Goal: Task Accomplishment & Management: Use online tool/utility

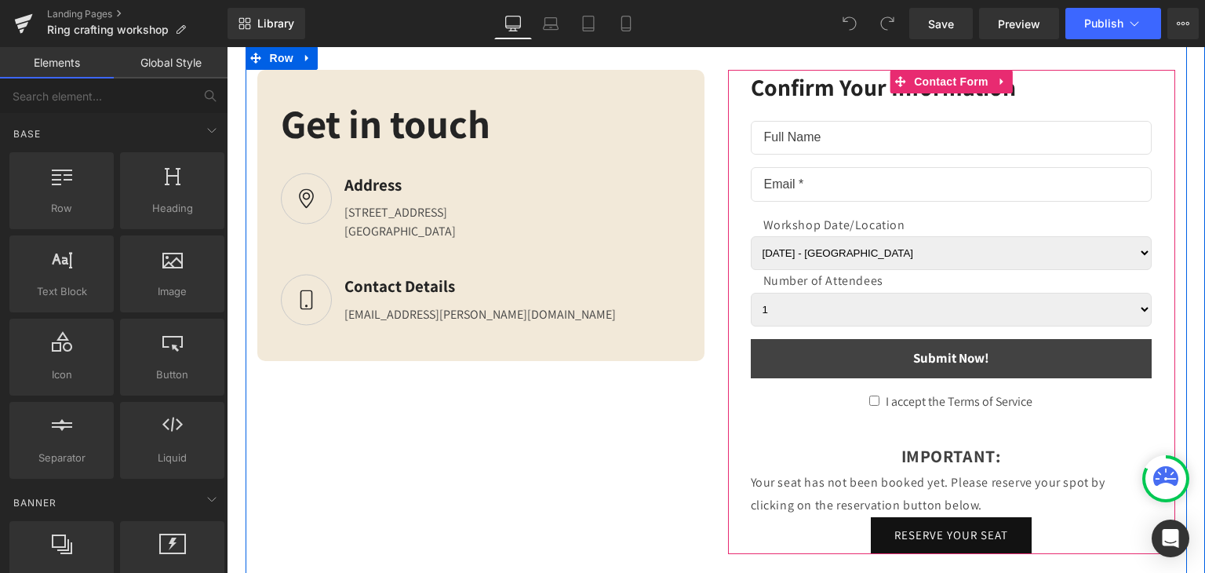
scroll to position [4434, 0]
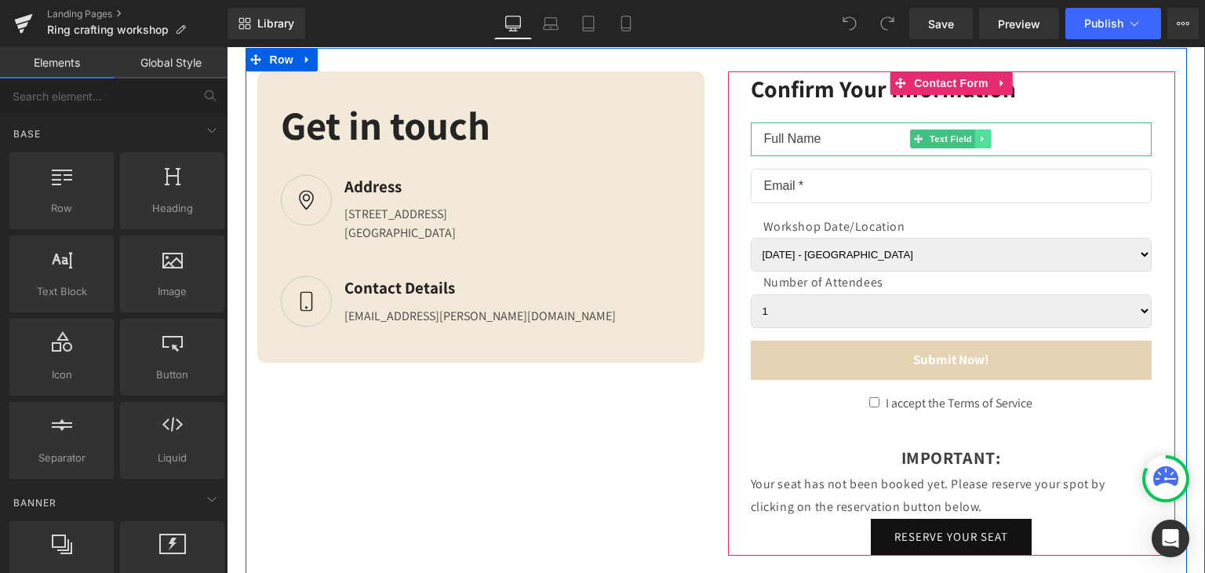
click at [982, 142] on link at bounding box center [983, 138] width 16 height 19
click at [987, 142] on icon at bounding box center [991, 138] width 9 height 9
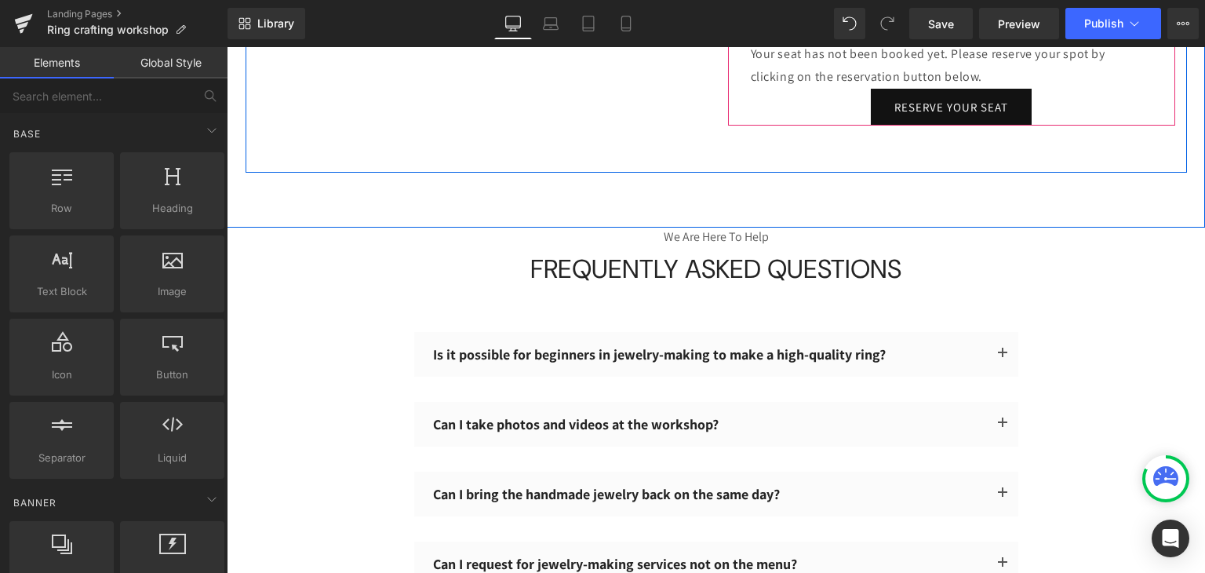
scroll to position [4038, 0]
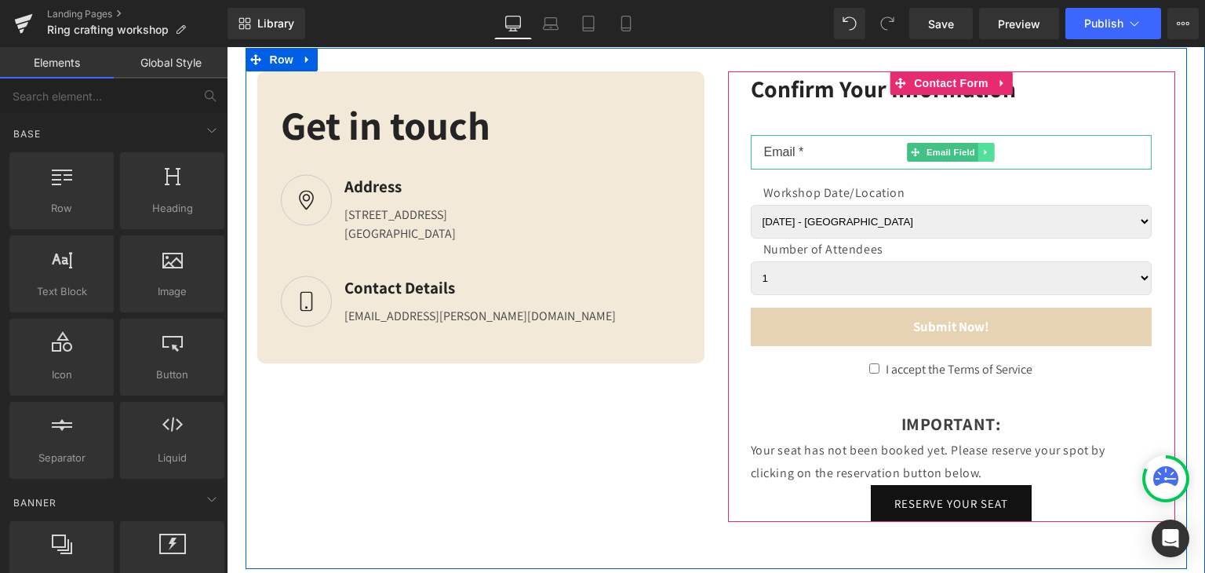
click at [982, 143] on link at bounding box center [987, 152] width 16 height 19
click at [990, 148] on icon at bounding box center [994, 152] width 9 height 9
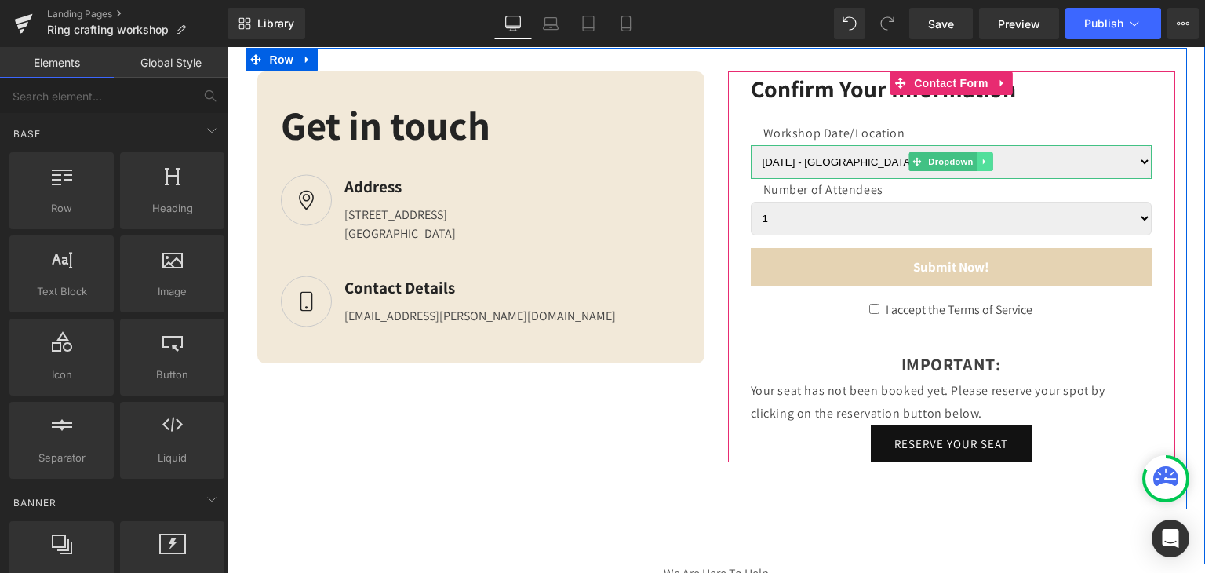
click at [983, 159] on icon at bounding box center [984, 161] width 2 height 5
click at [990, 162] on icon at bounding box center [993, 162] width 9 height 9
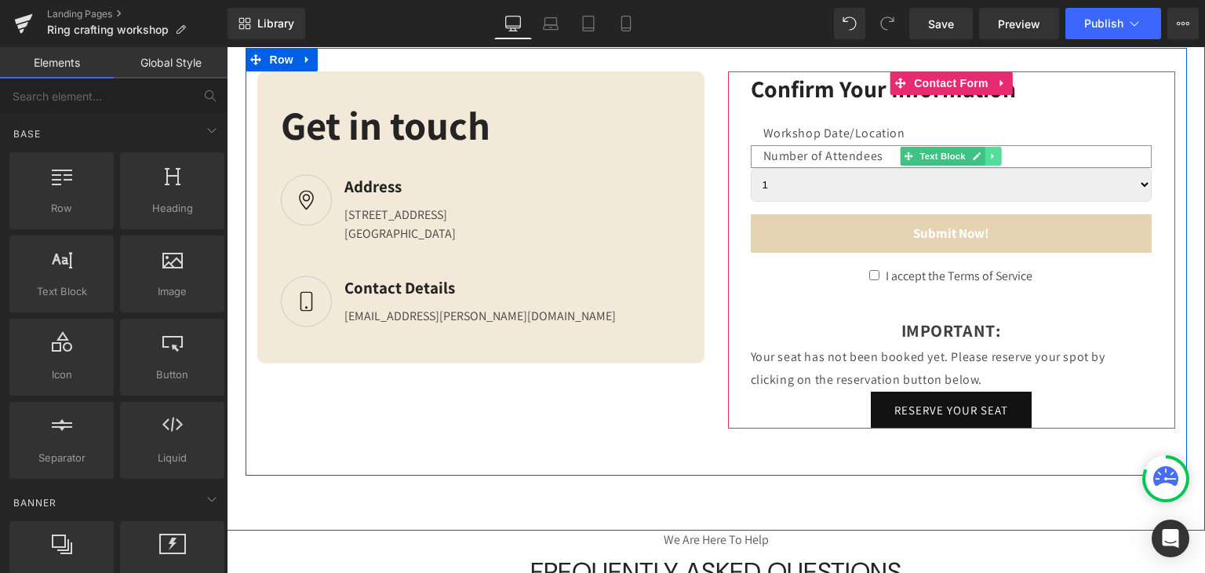
click at [986, 156] on link at bounding box center [994, 156] width 16 height 19
click at [997, 156] on icon at bounding box center [1001, 156] width 9 height 9
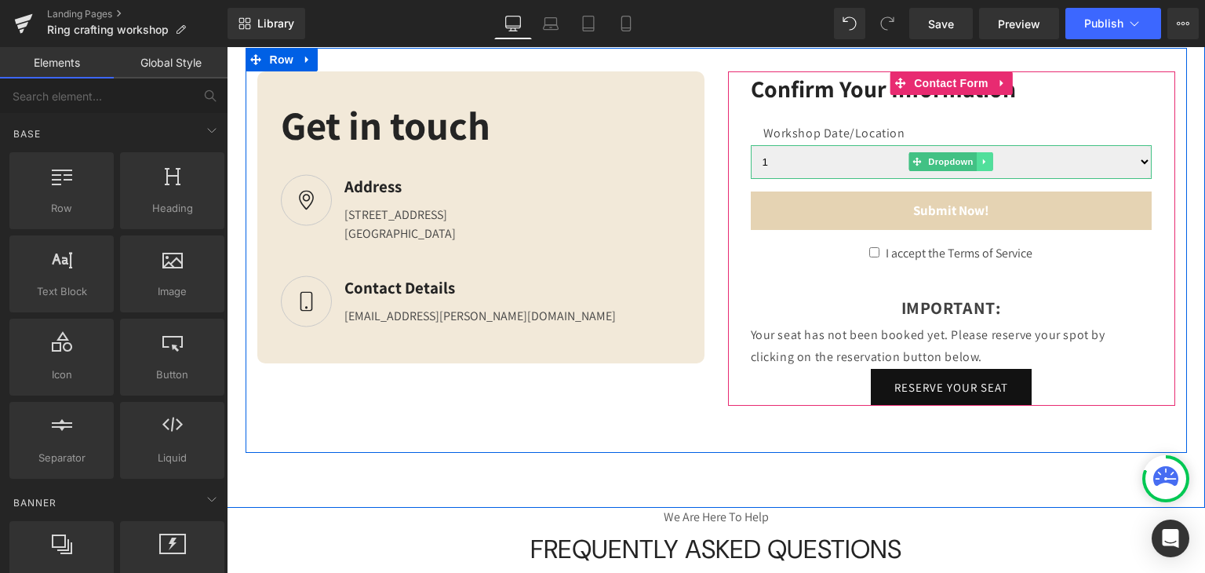
click at [980, 158] on icon at bounding box center [984, 161] width 9 height 9
click at [989, 161] on icon at bounding box center [993, 162] width 9 height 9
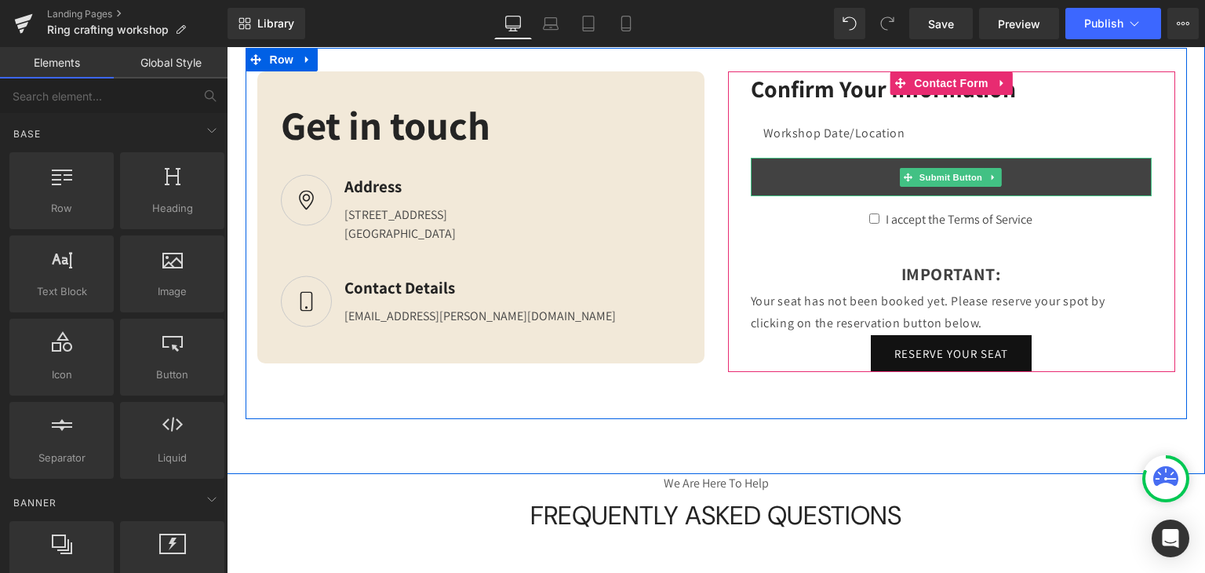
click at [751, 174] on button "Submit Now!" at bounding box center [951, 177] width 401 height 39
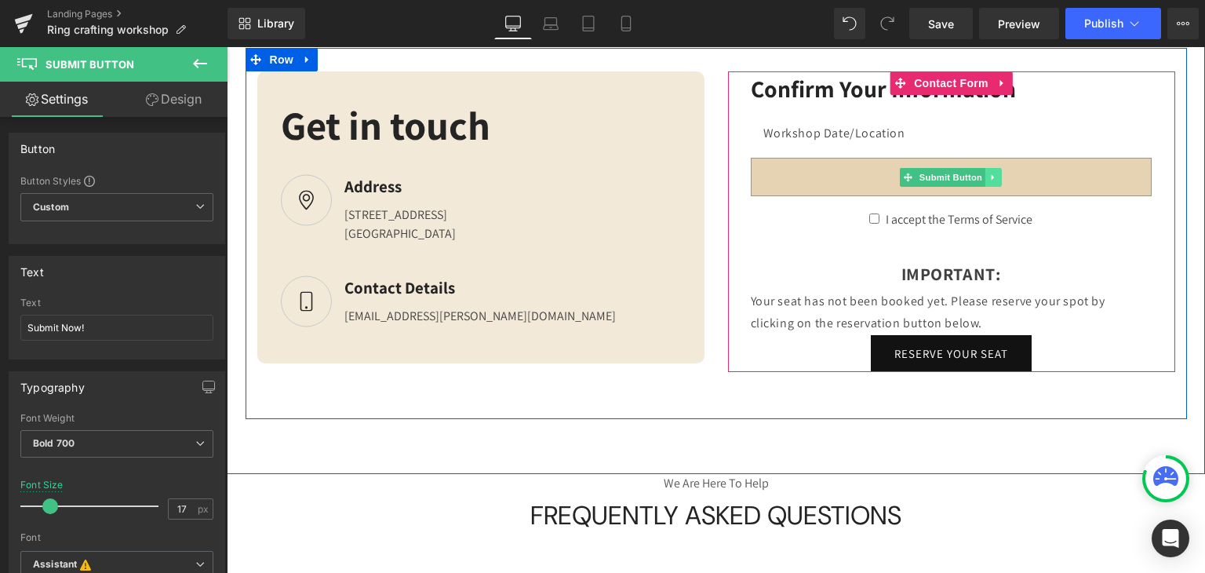
click at [986, 177] on link at bounding box center [994, 177] width 16 height 19
click at [997, 177] on icon at bounding box center [1001, 177] width 9 height 9
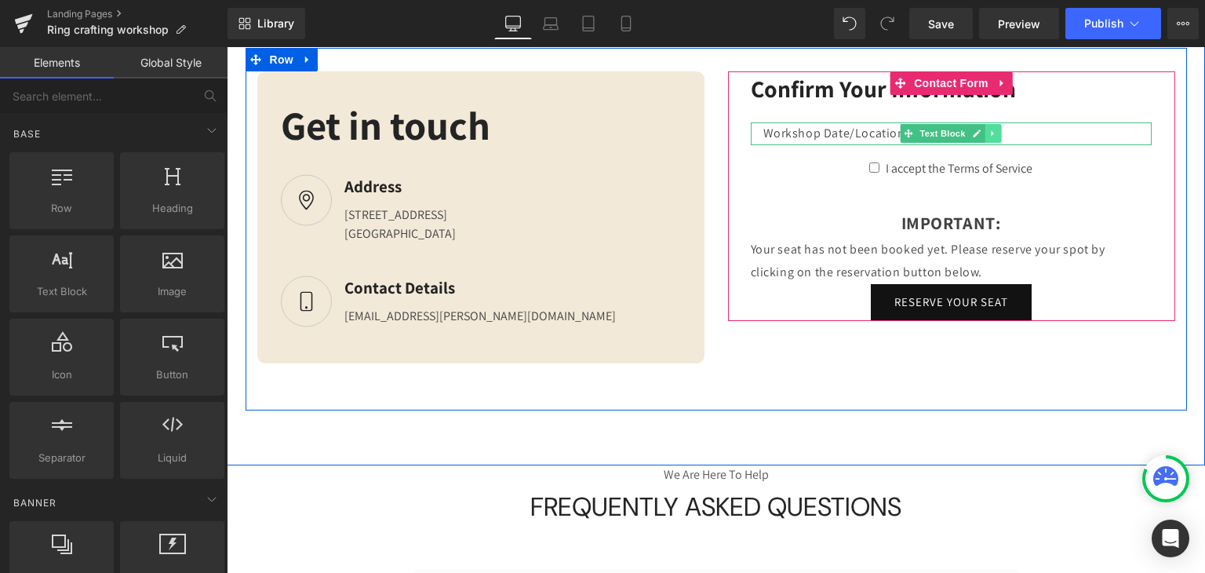
click at [994, 133] on link at bounding box center [994, 133] width 16 height 19
click at [997, 133] on icon at bounding box center [1001, 133] width 9 height 9
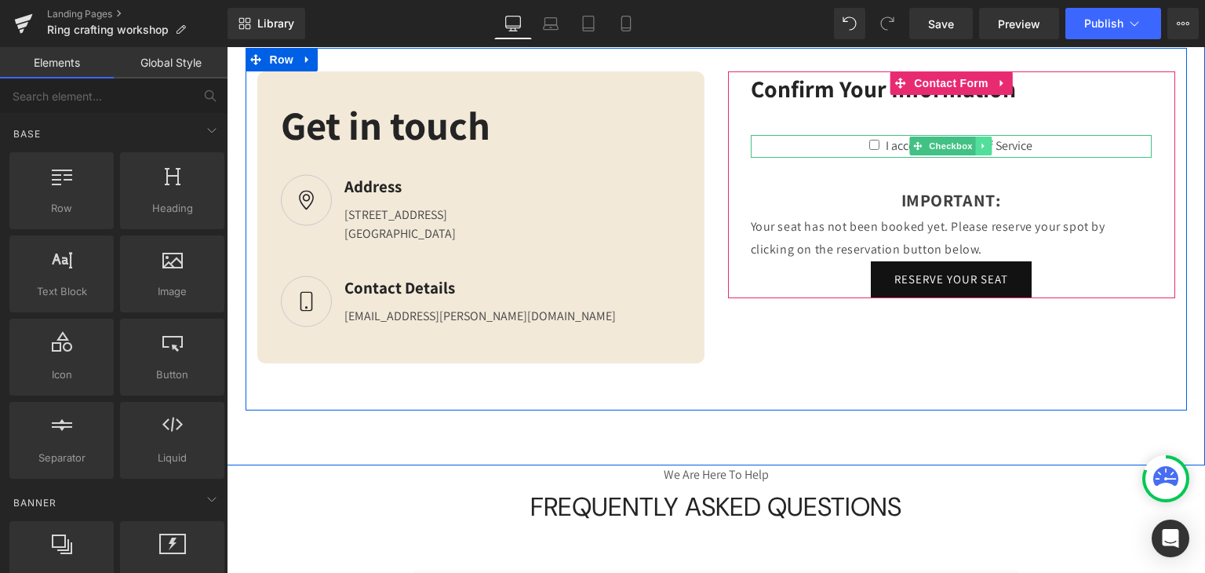
click at [983, 144] on icon at bounding box center [984, 146] width 2 height 5
click at [988, 145] on icon at bounding box center [992, 145] width 9 height 9
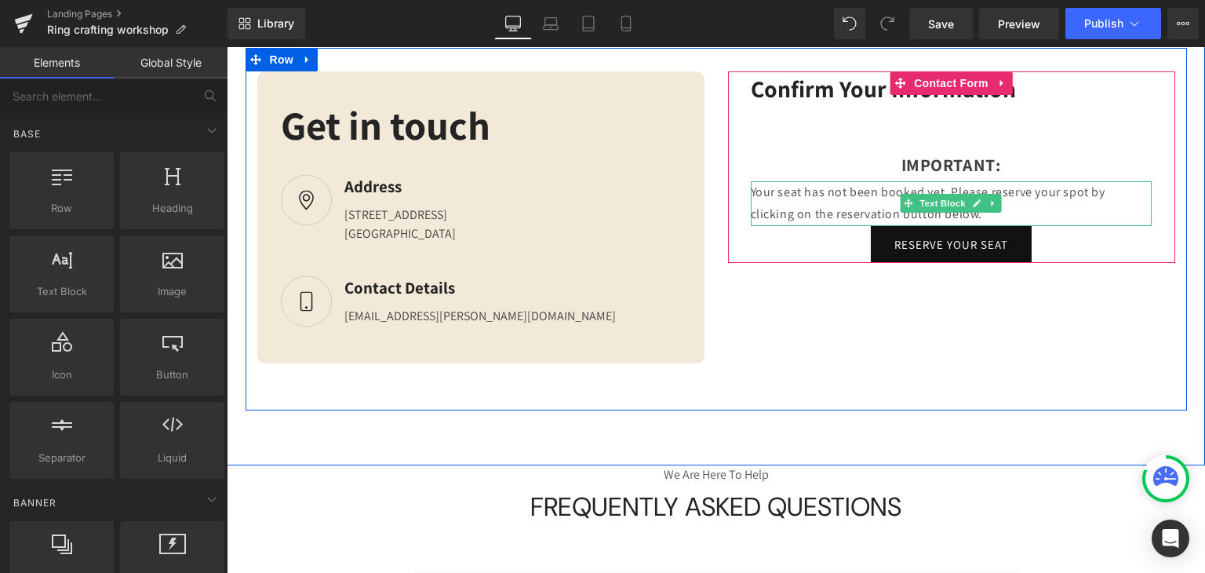
click at [841, 205] on p "Your seat has not been booked yet. Please reserve your spot by clicking on the …" at bounding box center [951, 204] width 401 height 46
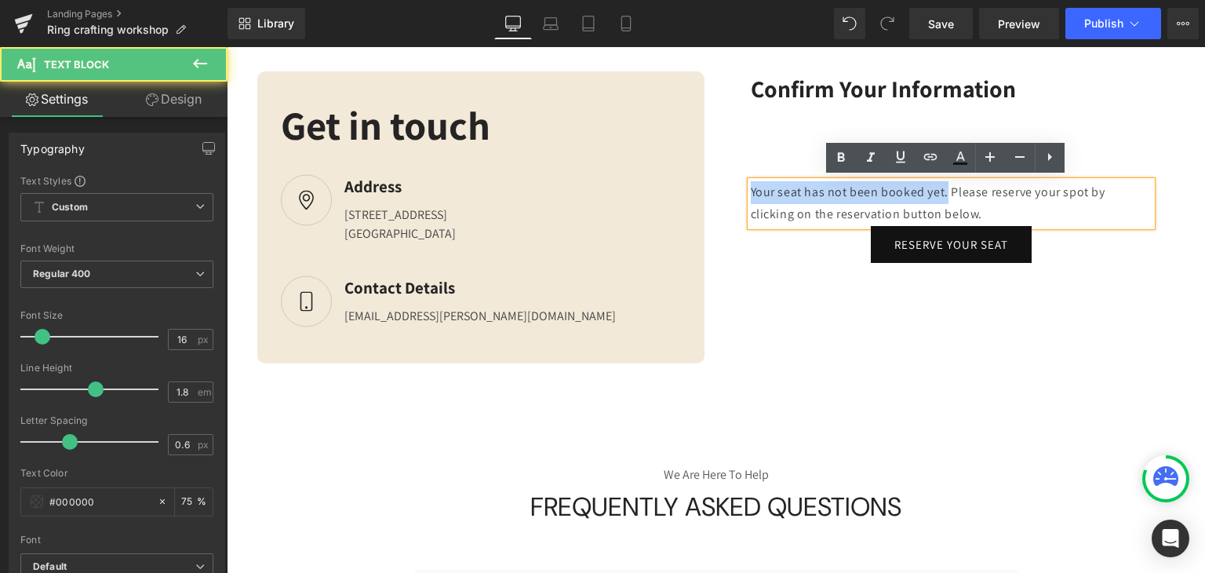
drag, startPoint x: 959, startPoint y: 193, endPoint x: 723, endPoint y: 191, distance: 236.2
click at [728, 191] on div "Confirm Your Information Text Block Separator IMPORTANT: Text Block Your seat h…" at bounding box center [951, 166] width 447 height 191
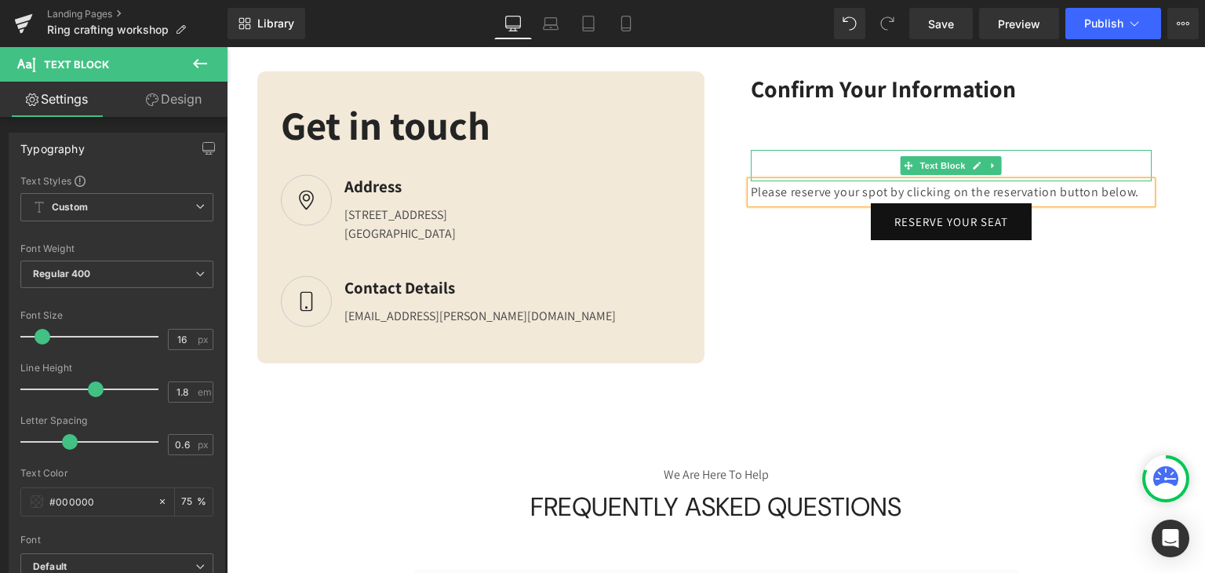
click at [884, 163] on div "IMPORTANT:" at bounding box center [951, 165] width 401 height 31
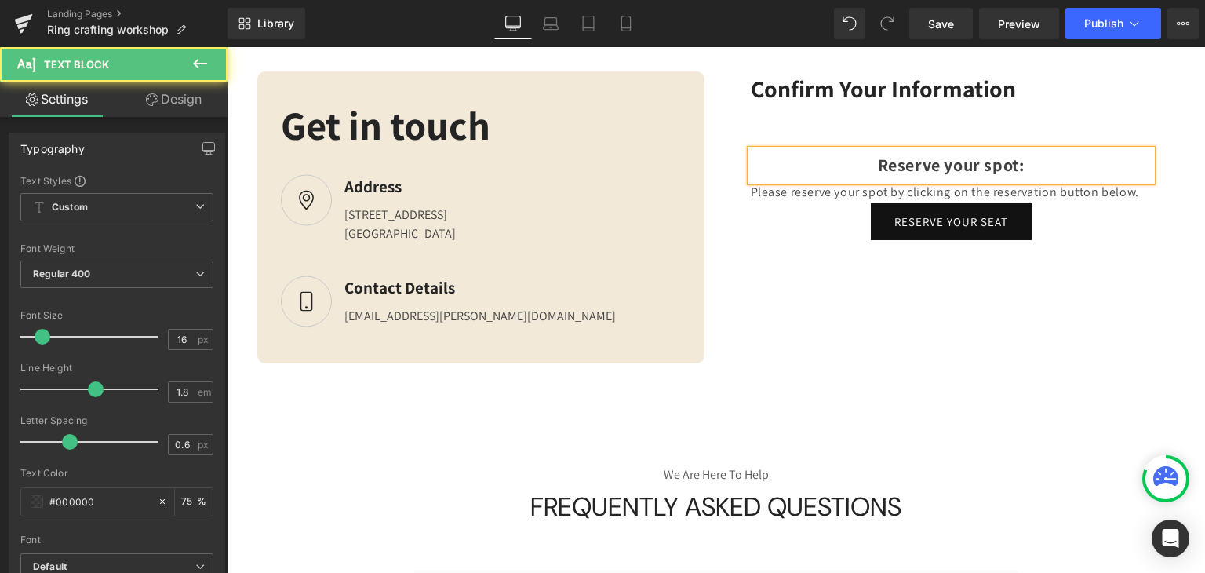
drag, startPoint x: 722, startPoint y: 196, endPoint x: 713, endPoint y: 195, distance: 9.5
click at [717, 195] on div "Confirm Your Information Text Block Separator Reserve your spot: Text Block Ple…" at bounding box center [952, 155] width 471 height 169
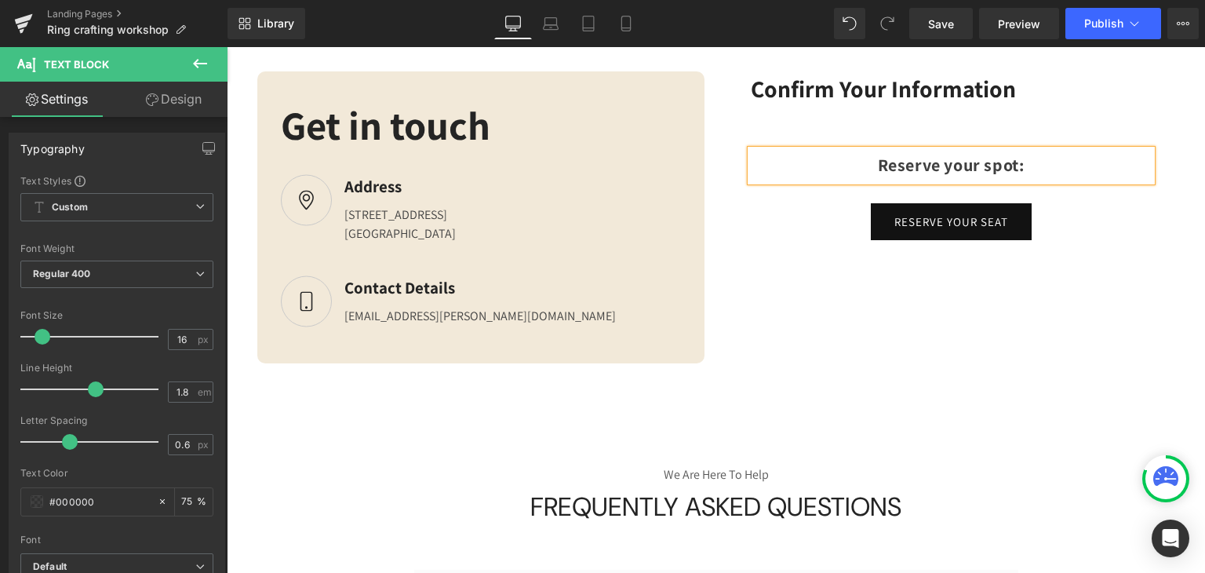
click at [738, 227] on div "Confirm Your Information Text Block Separator Reserve your spot: Text Block Tex…" at bounding box center [951, 155] width 447 height 169
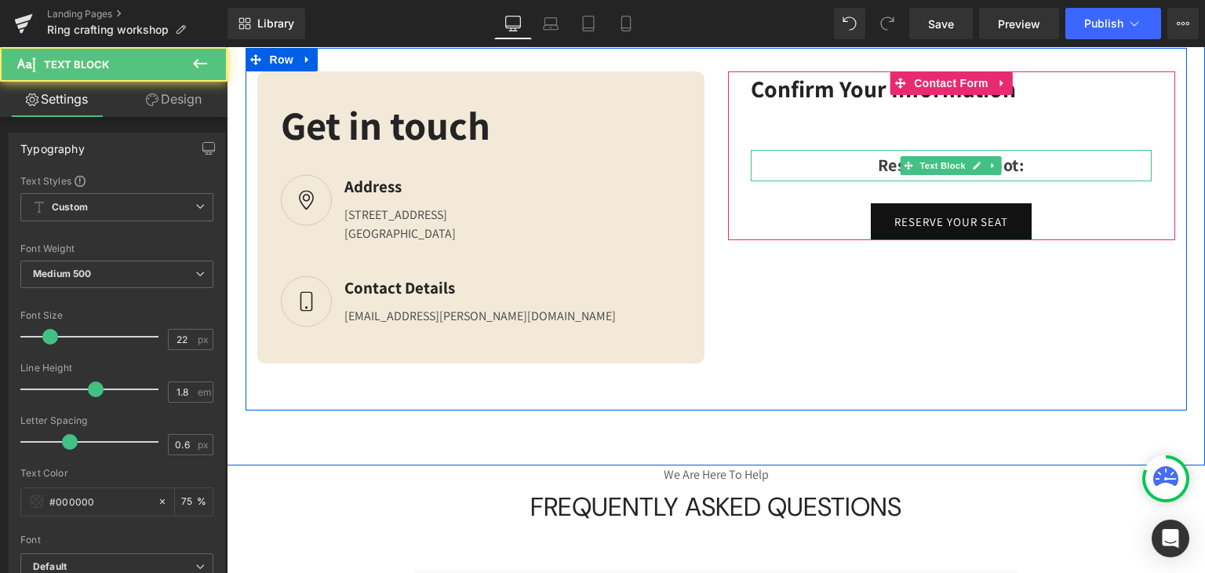
click at [1020, 163] on strong "Reserve your spot:" at bounding box center [951, 165] width 147 height 22
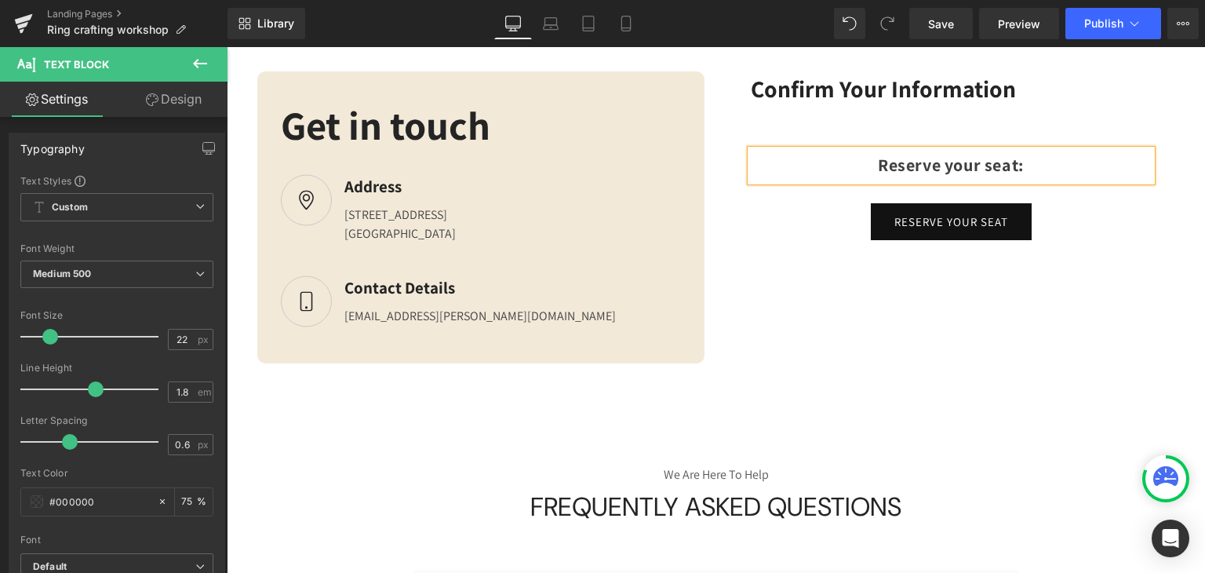
click at [1118, 199] on div "Text Block" at bounding box center [951, 192] width 401 height 23
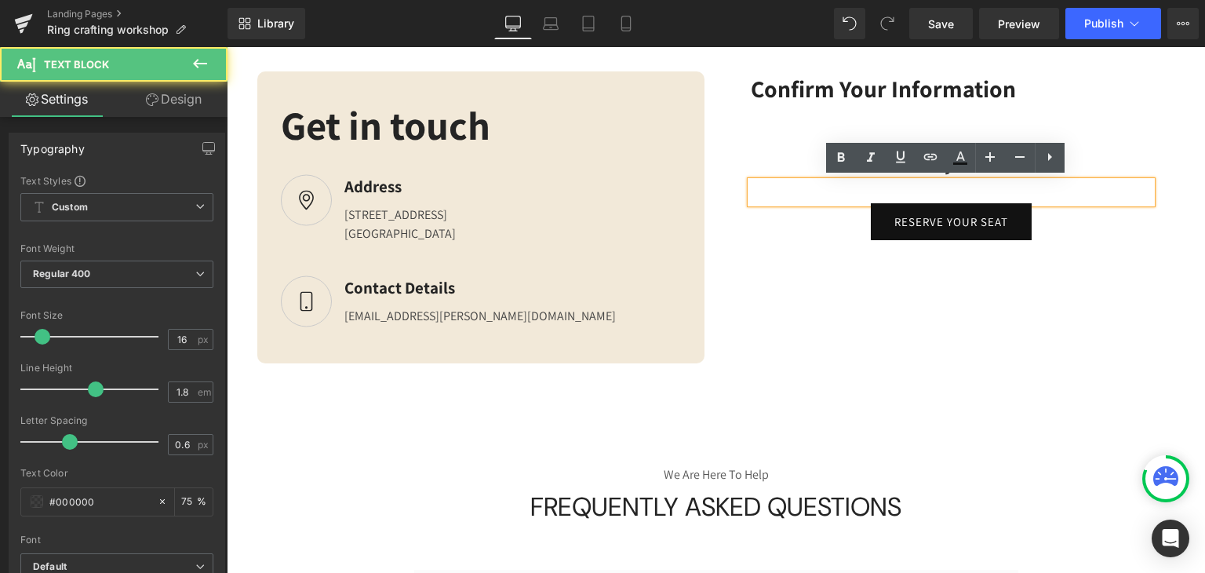
click at [1177, 156] on div "Confirm Your Information Text Block Separator Reserve your seat: Text Block Tex…" at bounding box center [952, 155] width 471 height 169
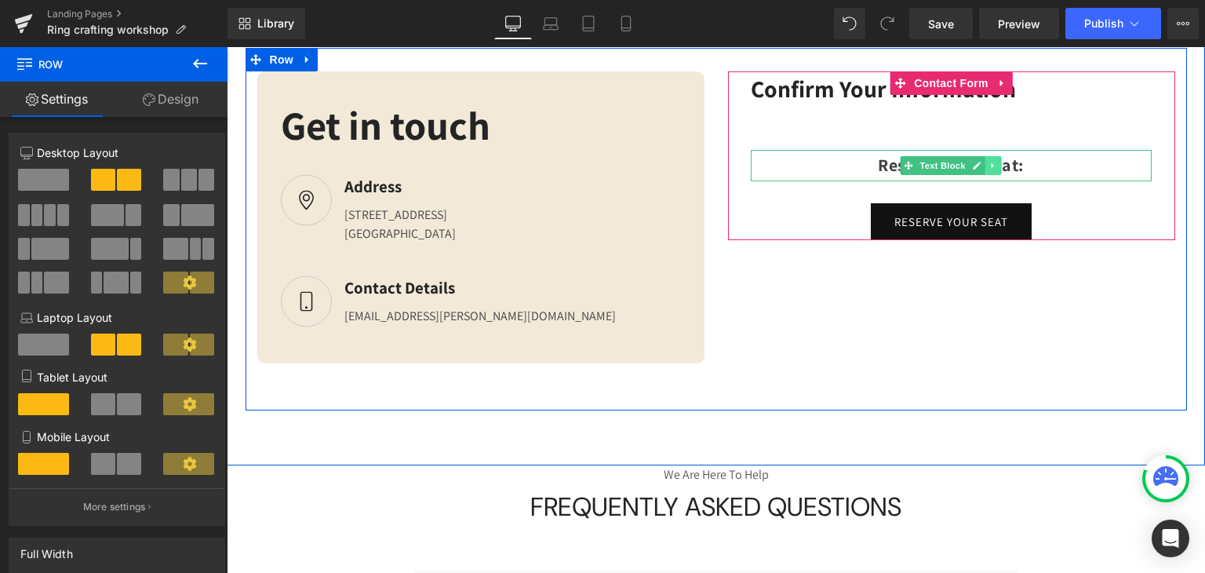
click at [989, 164] on icon at bounding box center [993, 165] width 9 height 9
click at [997, 163] on icon at bounding box center [1001, 165] width 9 height 9
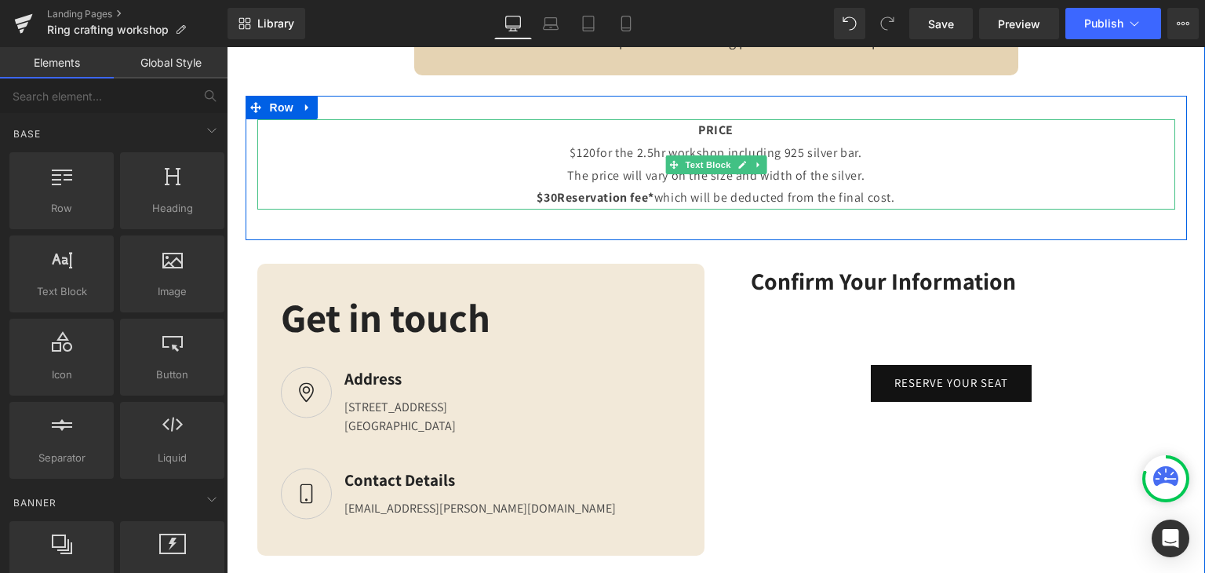
scroll to position [3846, 0]
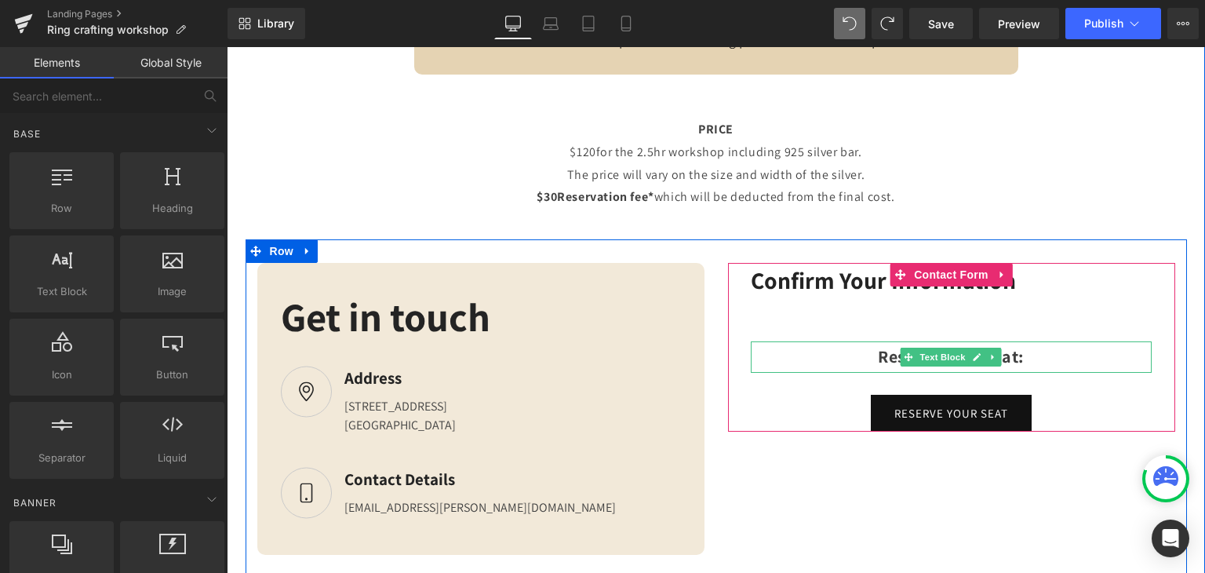
click at [917, 348] on span "Text Block" at bounding box center [943, 357] width 52 height 19
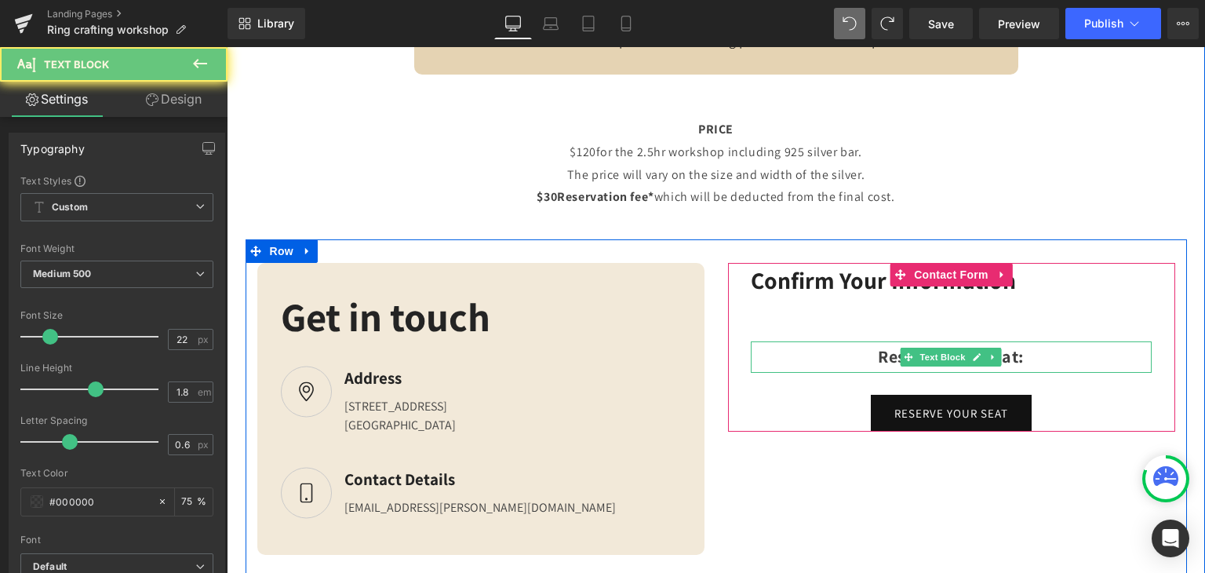
click at [878, 346] on strong "Reserve your seat:" at bounding box center [951, 356] width 146 height 22
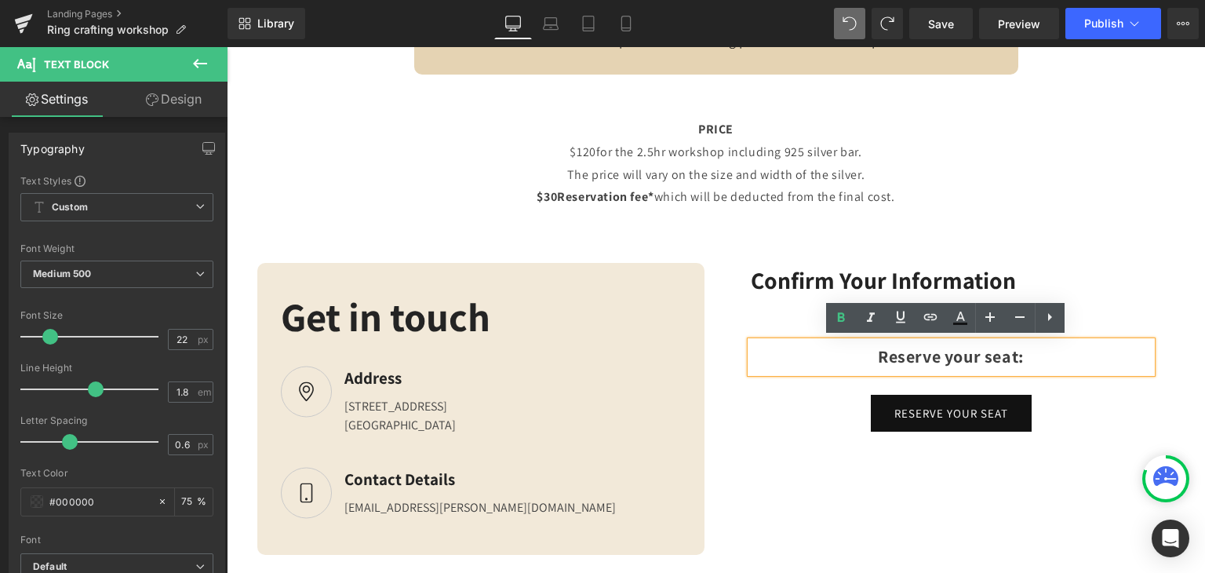
click at [878, 354] on strong "Reserve your seat:" at bounding box center [951, 356] width 146 height 22
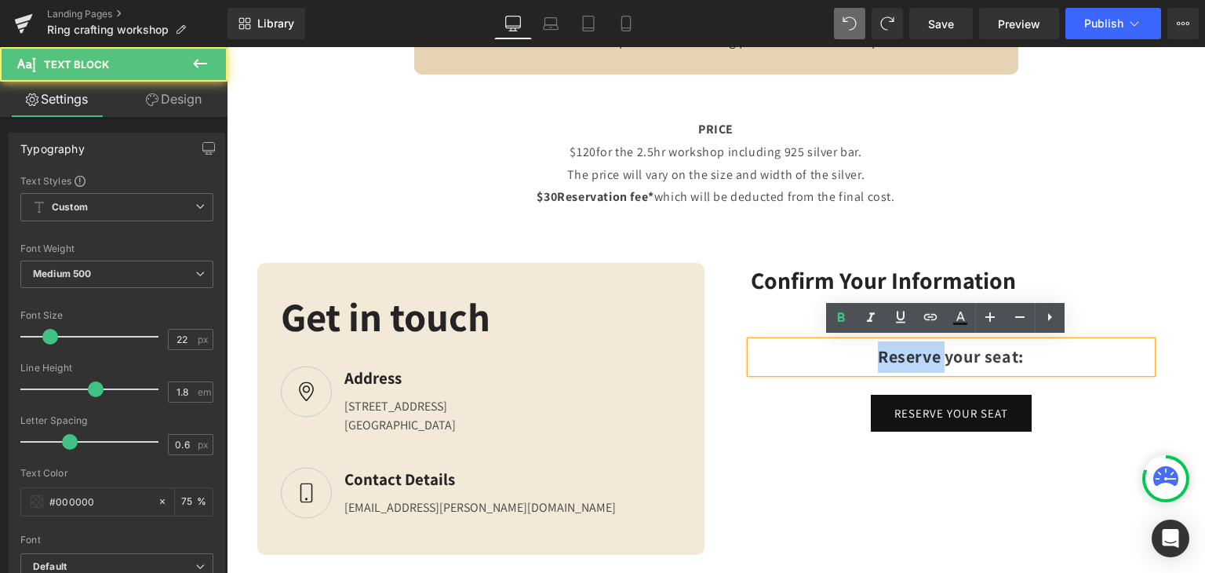
click at [878, 354] on strong "Reserve your seat:" at bounding box center [951, 356] width 146 height 22
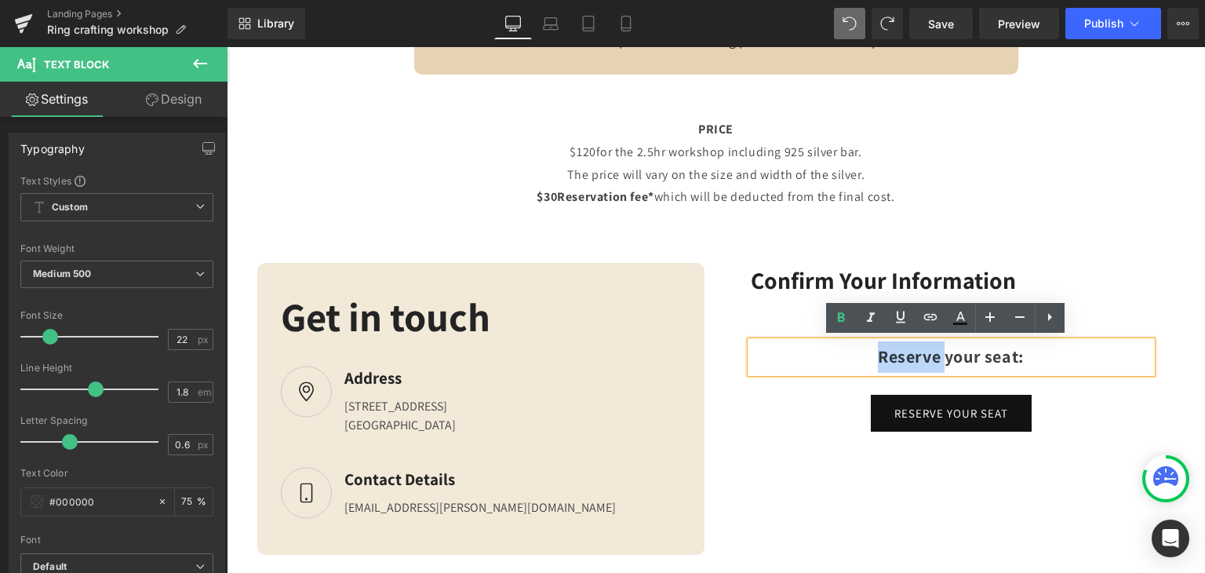
click at [878, 354] on strong "Reserve your seat:" at bounding box center [951, 356] width 146 height 22
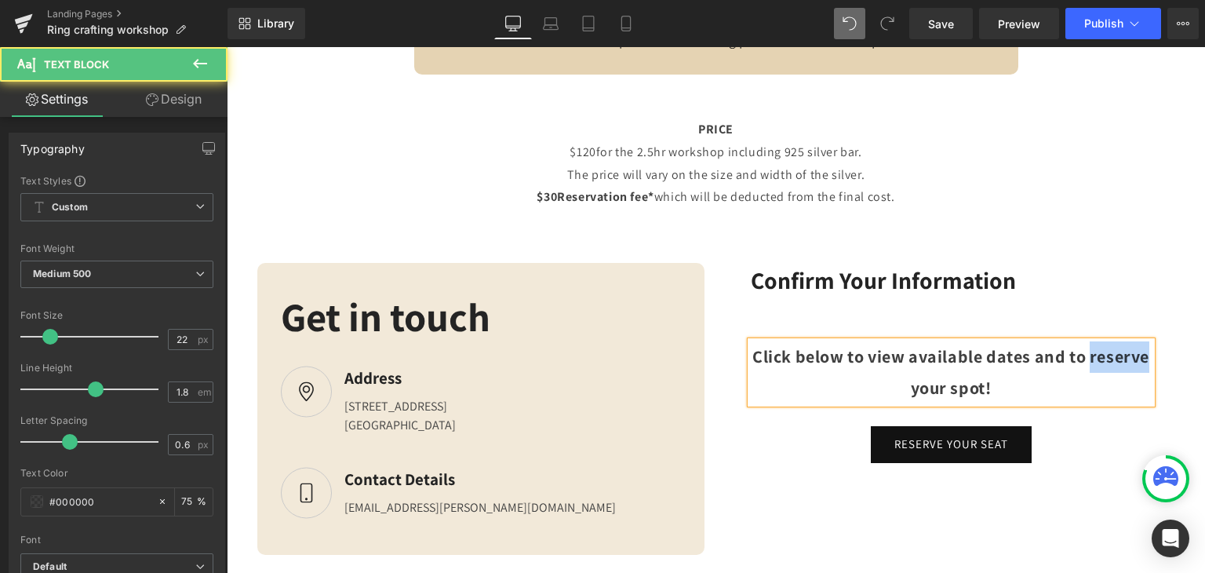
drag, startPoint x: 927, startPoint y: 381, endPoint x: 850, endPoint y: 396, distance: 78.5
click at [850, 396] on div "Click below to view available dates and to reserve your spot!" at bounding box center [951, 372] width 401 height 62
click at [1005, 386] on strong "Click below to view available dates and to book your spot!" at bounding box center [950, 371] width 377 height 53
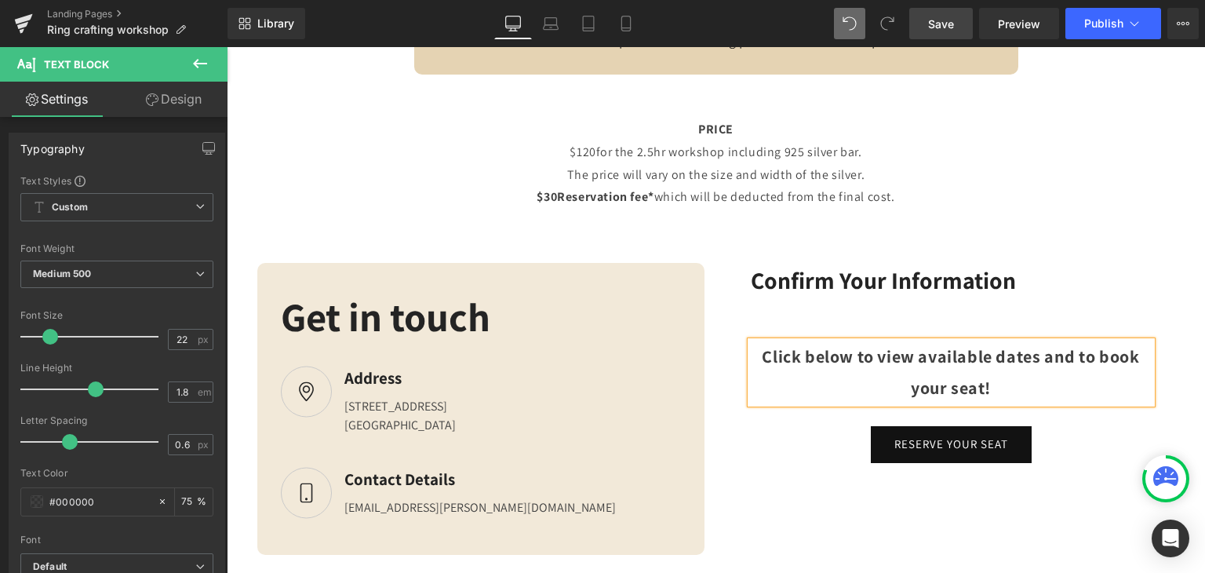
drag, startPoint x: 952, startPoint y: 7, endPoint x: 589, endPoint y: 262, distance: 443.3
click at [952, 8] on link "Save" at bounding box center [942, 23] width 64 height 31
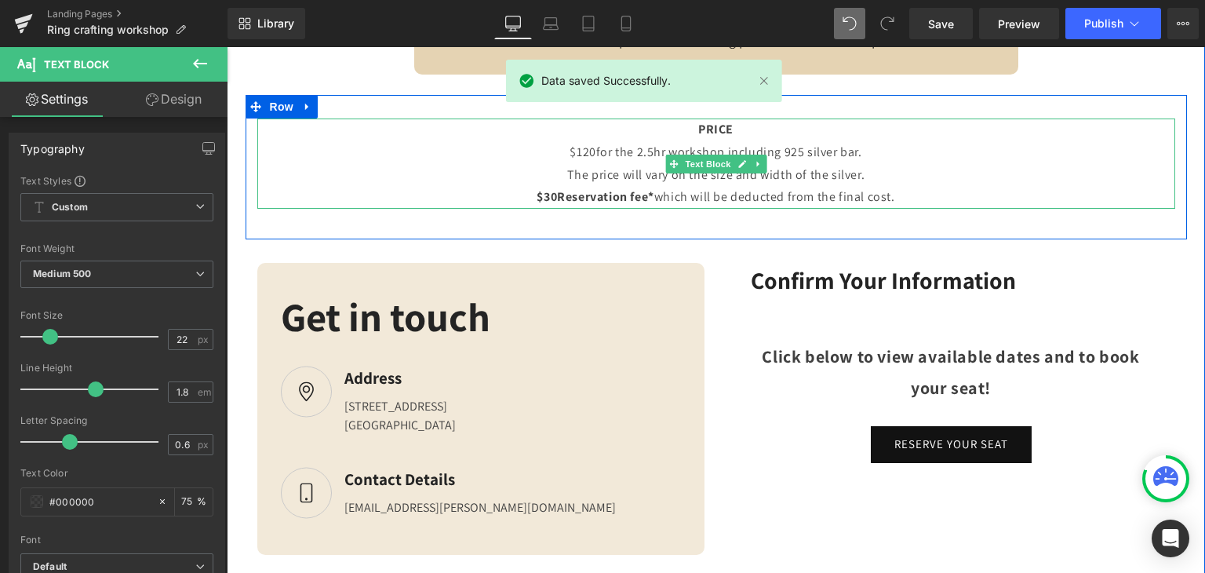
click at [628, 151] on p "$120 for the 2.5hr workshop including 925 silver bar." at bounding box center [717, 152] width 526 height 23
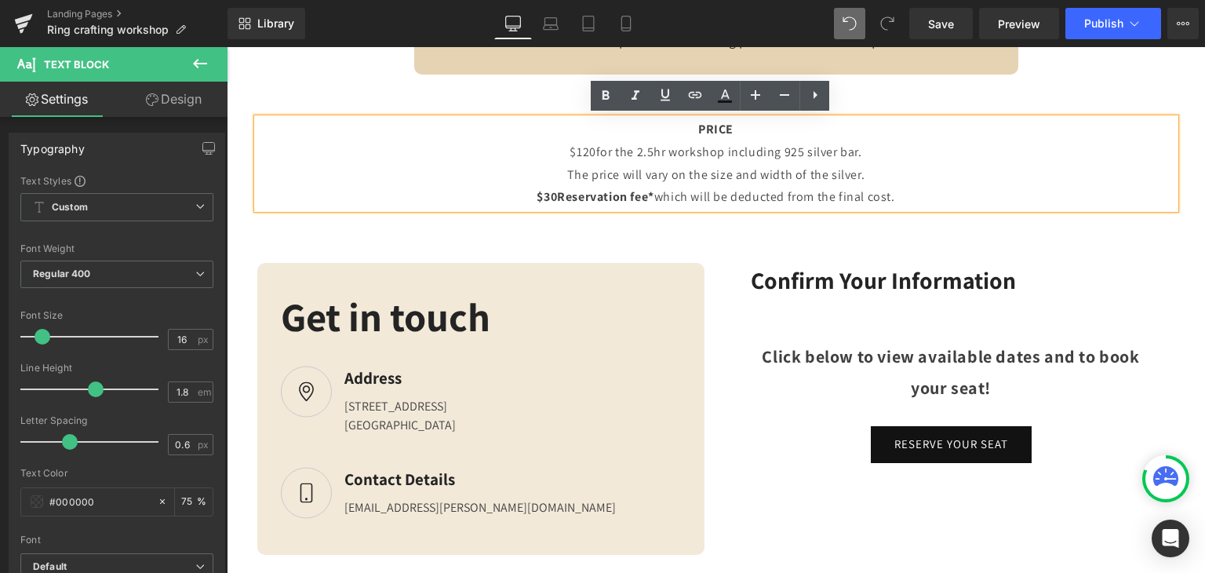
click at [787, 170] on p "The price will vary on the size and width of the silver." at bounding box center [717, 175] width 526 height 23
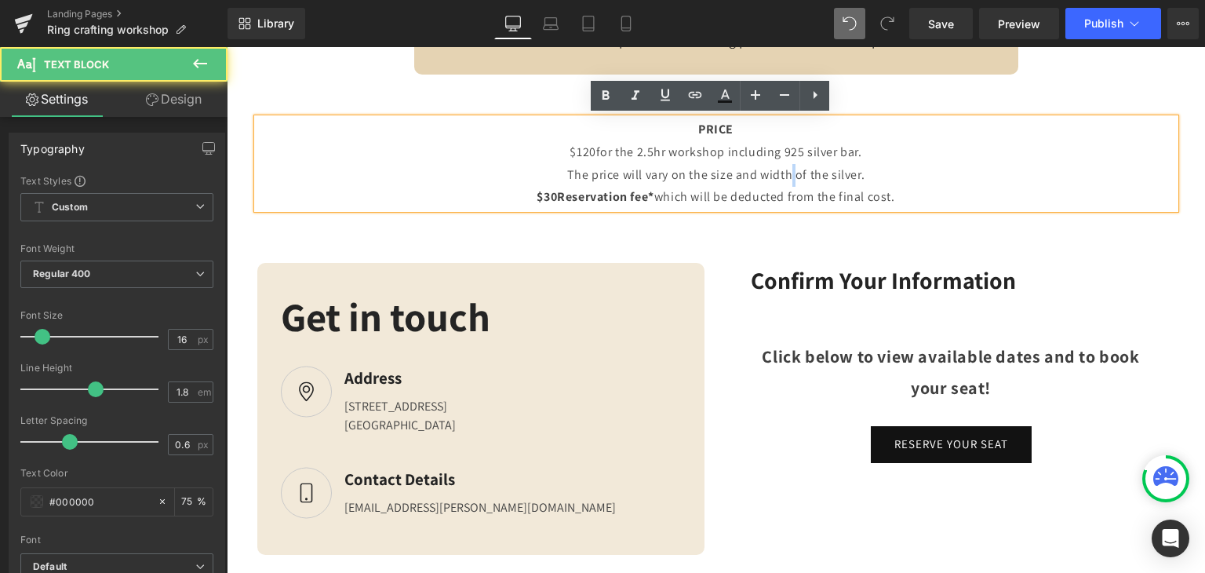
click at [787, 170] on p "The price will vary on the size and width of the silver." at bounding box center [717, 175] width 526 height 23
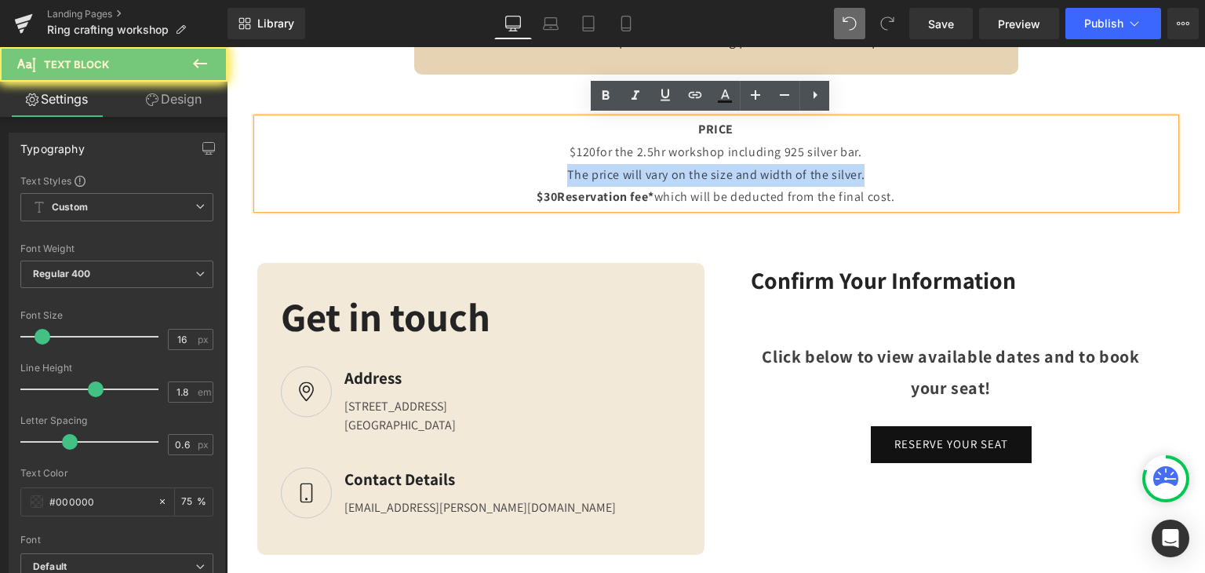
click at [787, 170] on p "The price will vary on the size and width of the silver." at bounding box center [717, 175] width 526 height 23
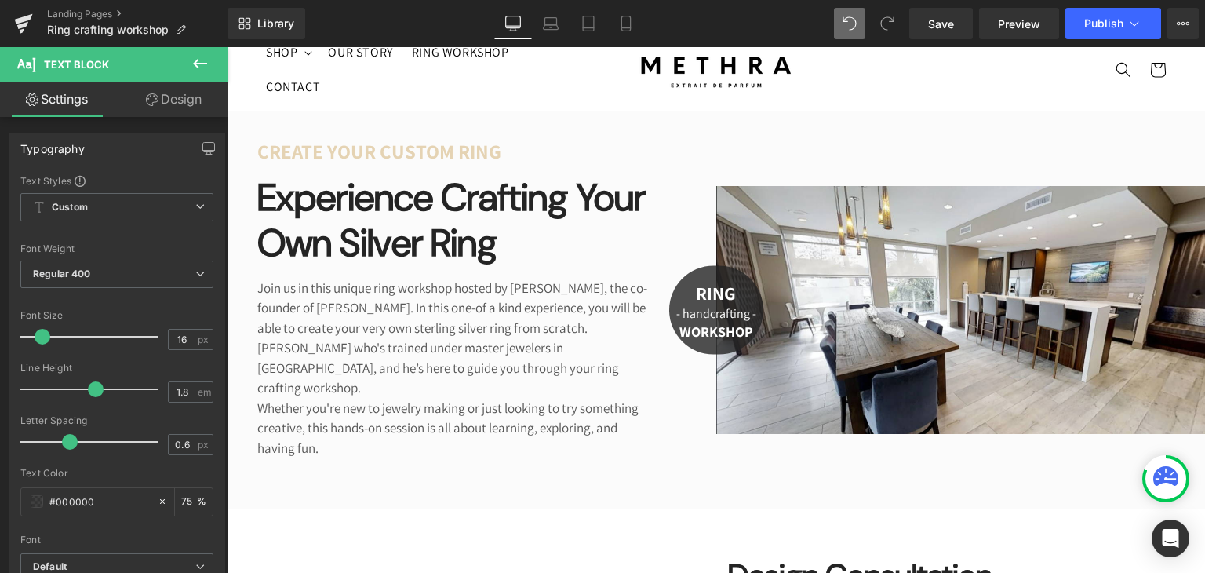
scroll to position [47, 0]
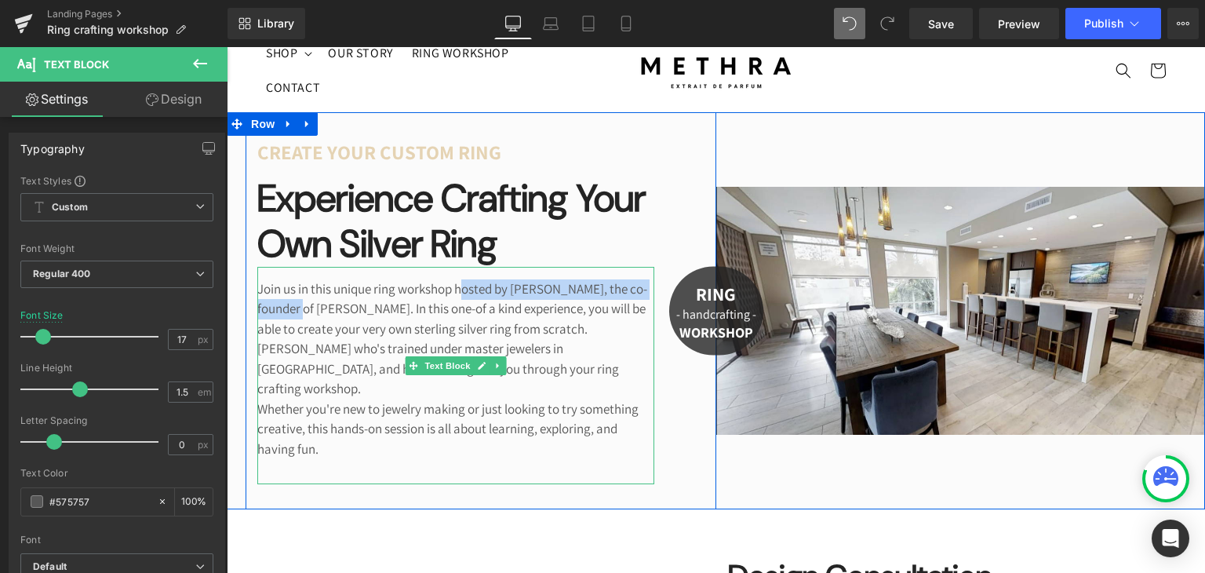
drag, startPoint x: 471, startPoint y: 286, endPoint x: 372, endPoint y: 307, distance: 101.0
click at [372, 307] on p "Join us in this unique ring workshop hosted by [PERSON_NAME], the co-founder of…" at bounding box center [455, 309] width 397 height 60
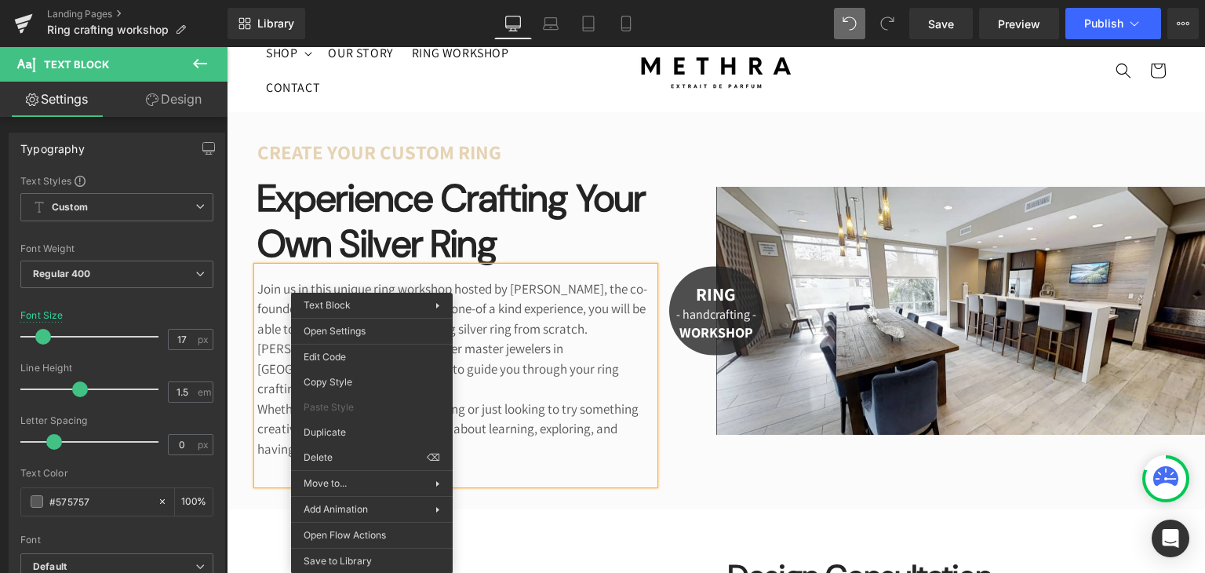
click at [379, 280] on p "Join us in this unique ring workshop hosted by [PERSON_NAME], the co-founder of…" at bounding box center [455, 309] width 397 height 60
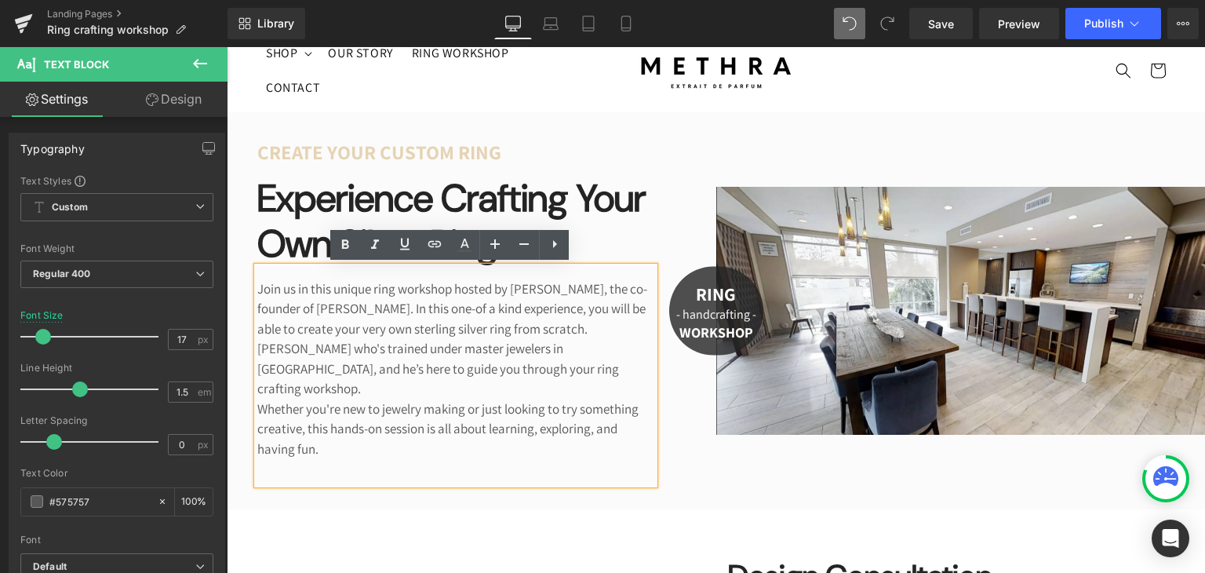
drag, startPoint x: 377, startPoint y: 305, endPoint x: 478, endPoint y: 295, distance: 101.8
click at [478, 295] on p "Join us in this unique ring workshop hosted by [PERSON_NAME], the co-founder of…" at bounding box center [455, 309] width 397 height 60
drag, startPoint x: 371, startPoint y: 303, endPoint x: 469, endPoint y: 288, distance: 98.4
click at [469, 288] on p "Join us in this unique ring workshop hosted by [PERSON_NAME], the co-founder of…" at bounding box center [455, 309] width 397 height 60
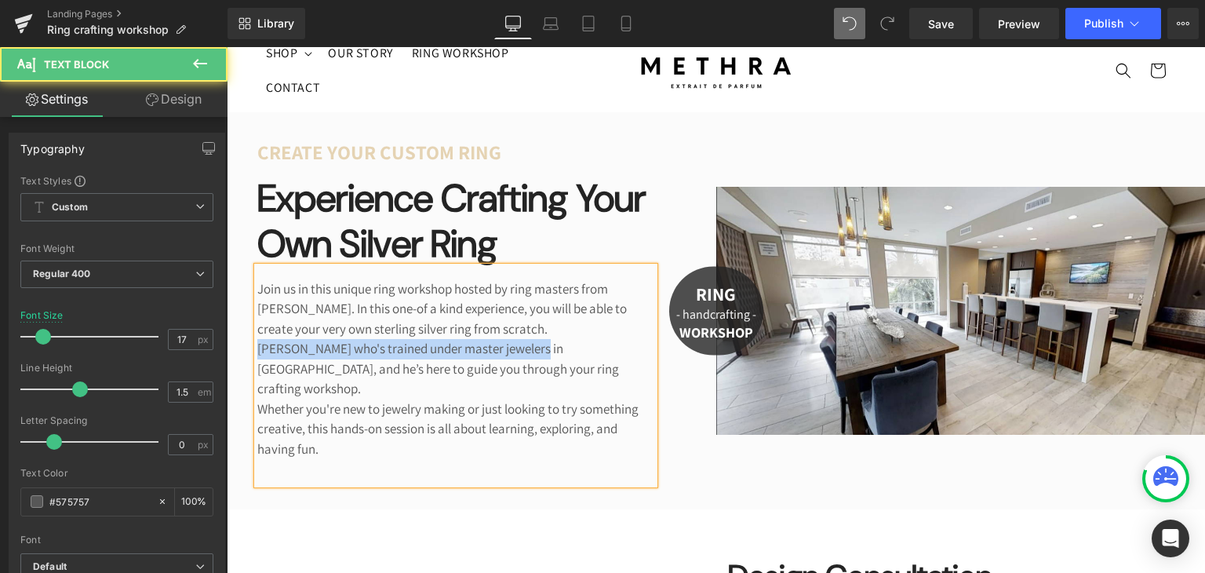
drag, startPoint x: 548, startPoint y: 355, endPoint x: 203, endPoint y: 351, distance: 344.5
click at [227, 351] on html "Skip to content Purchase any bottle & receive a FREE mystery bottle! (LIMITED T…" at bounding box center [716, 263] width 979 height 526
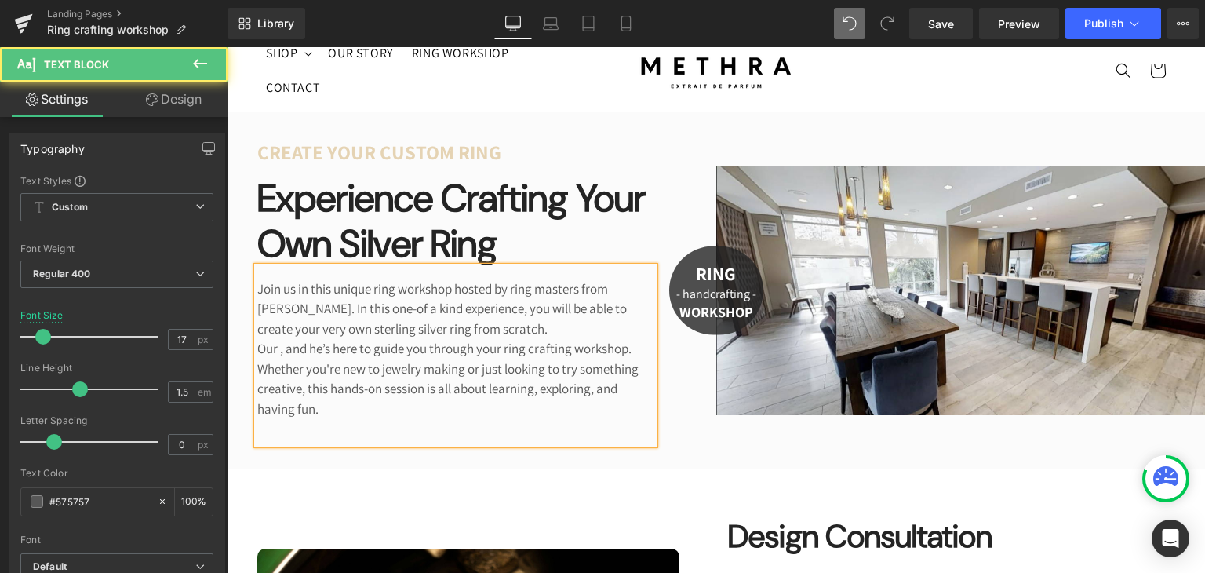
click at [600, 290] on p "Join us in this unique ring workshop hosted by ring masters from [PERSON_NAME].…" at bounding box center [455, 309] width 397 height 60
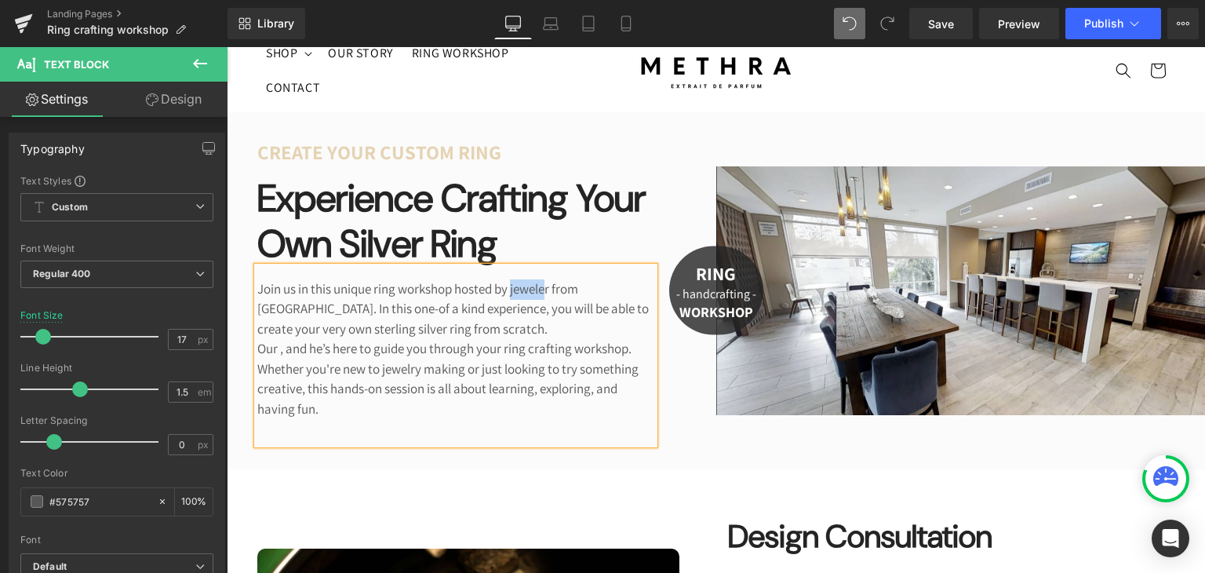
drag, startPoint x: 526, startPoint y: 291, endPoint x: 564, endPoint y: 290, distance: 38.5
click at [564, 290] on p "Join us in this unique ring workshop hosted by jeweler from [GEOGRAPHIC_DATA]. …" at bounding box center [455, 309] width 397 height 60
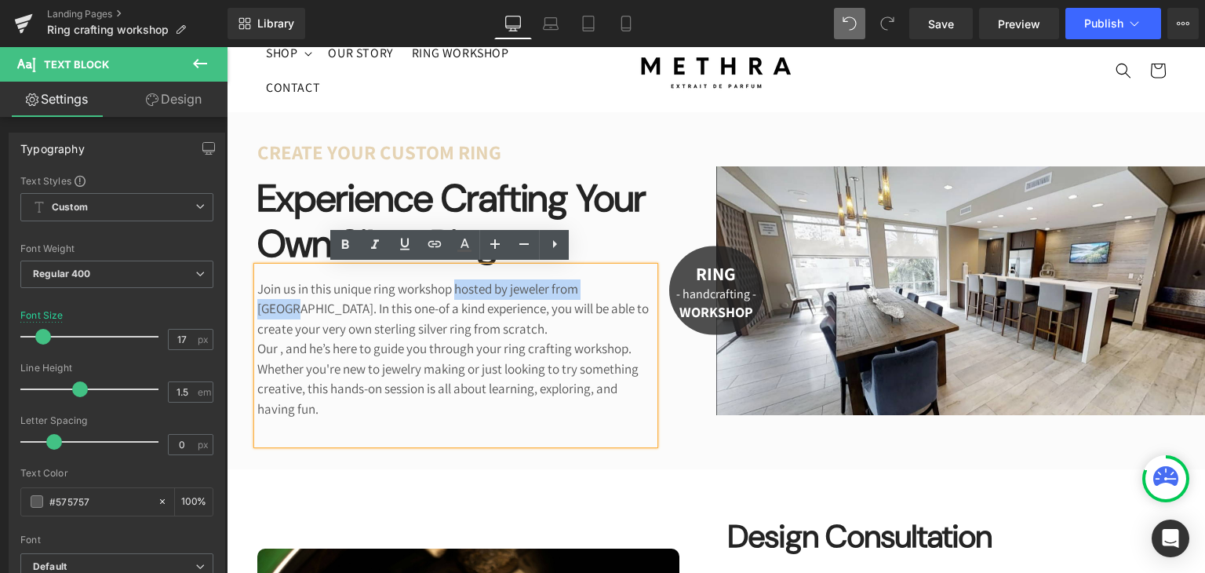
drag, startPoint x: 305, startPoint y: 308, endPoint x: 467, endPoint y: 296, distance: 162.1
click at [467, 296] on p "Join us in this unique ring workshop hosted by jeweler from [GEOGRAPHIC_DATA]. …" at bounding box center [455, 309] width 397 height 60
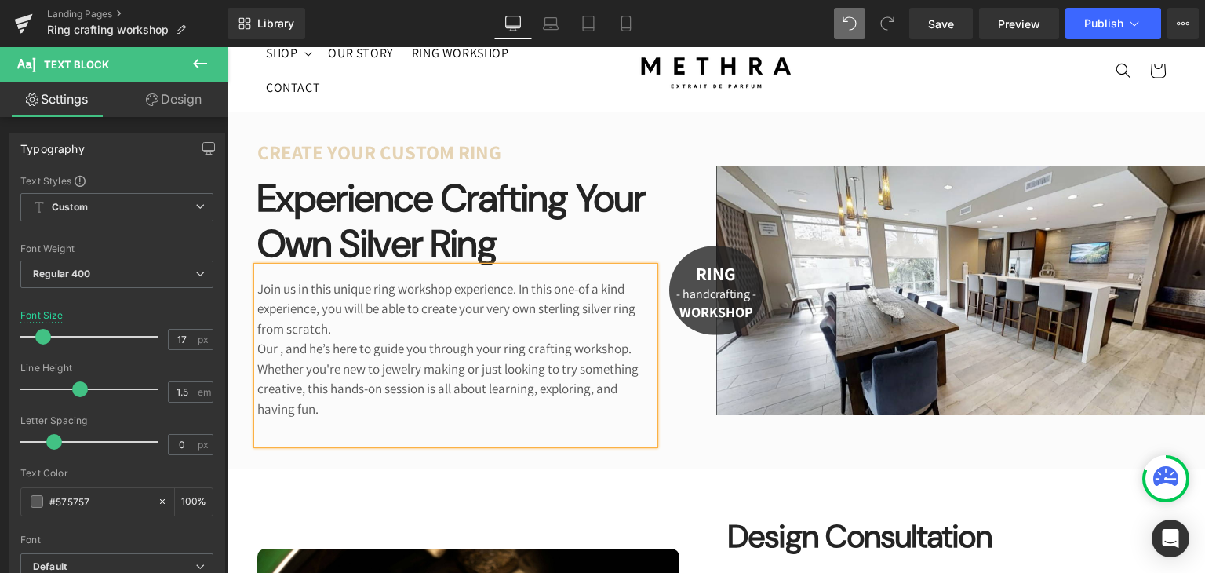
click at [681, 243] on div "create your custom ring Text Block Experience crafting your own silver ring Hea…" at bounding box center [481, 290] width 471 height 357
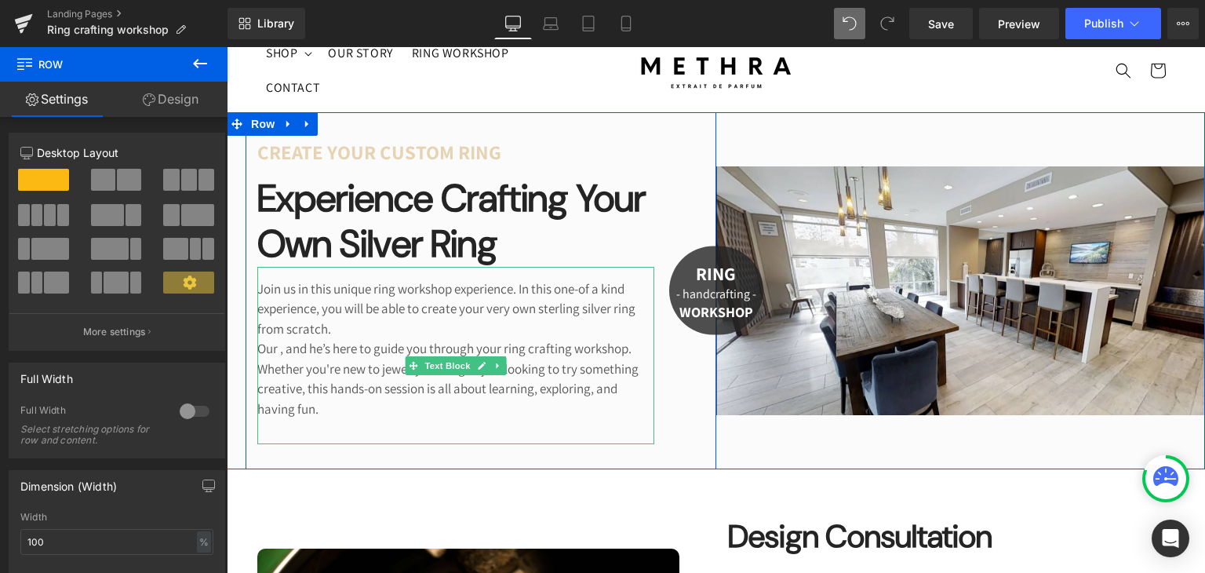
click at [536, 284] on p "Join us in this unique ring workshop experience. In this one-of a kind experien…" at bounding box center [455, 309] width 397 height 60
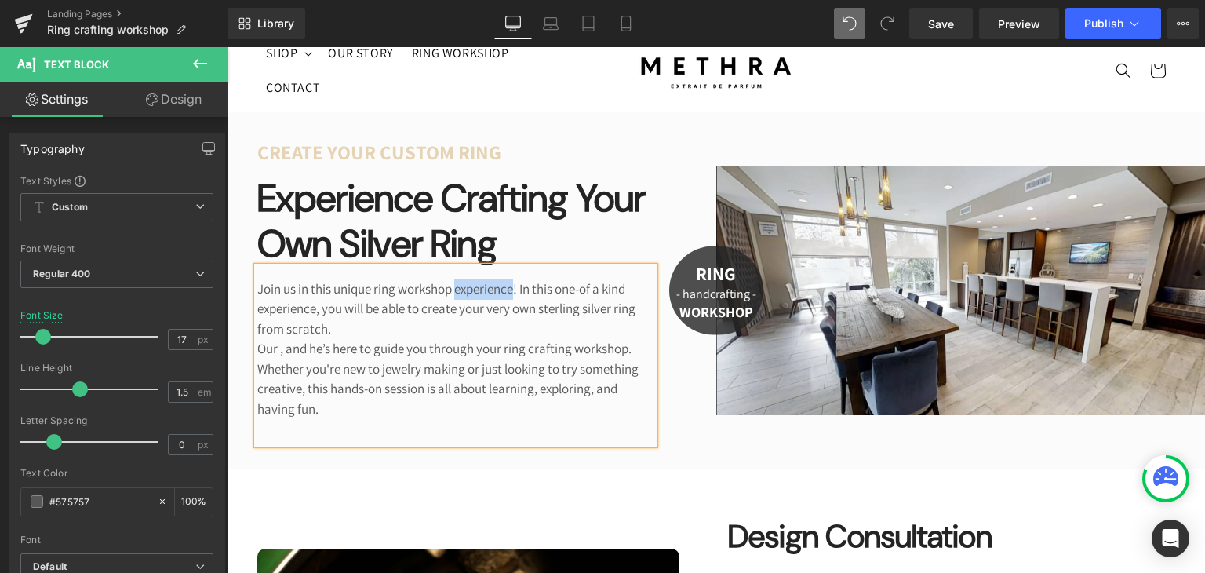
drag, startPoint x: 467, startPoint y: 287, endPoint x: 531, endPoint y: 292, distance: 63.7
click at [531, 292] on p "Join us in this unique ring workshop experience! In this one-of a kind experien…" at bounding box center [455, 309] width 397 height 60
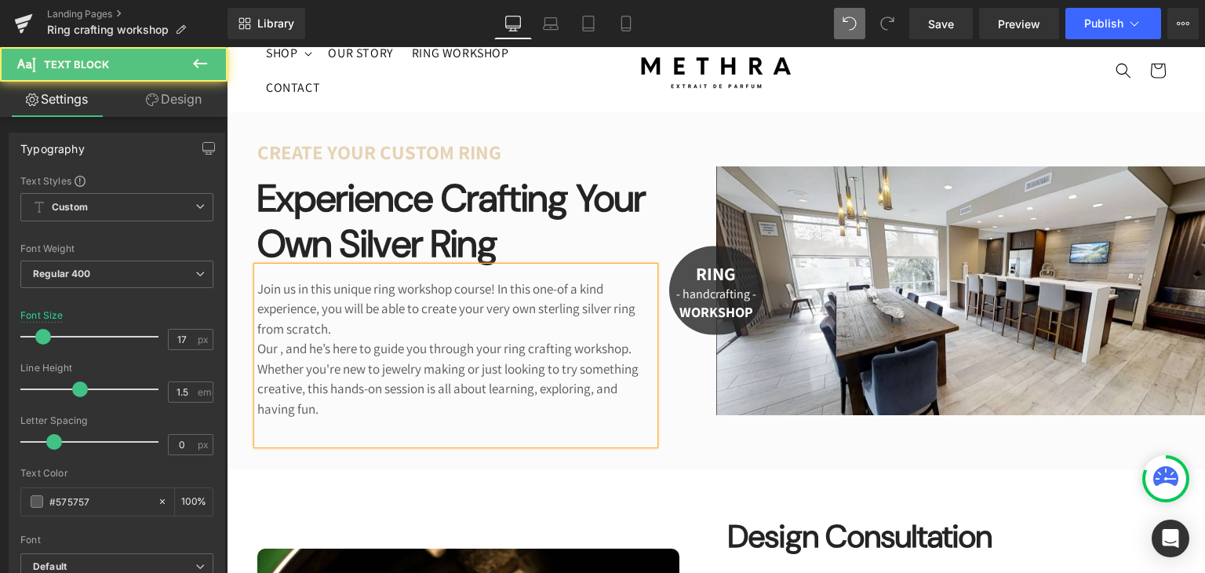
click at [533, 326] on p "Join us in this unique ring workshop course! In this one-of a kind experience, …" at bounding box center [455, 309] width 397 height 60
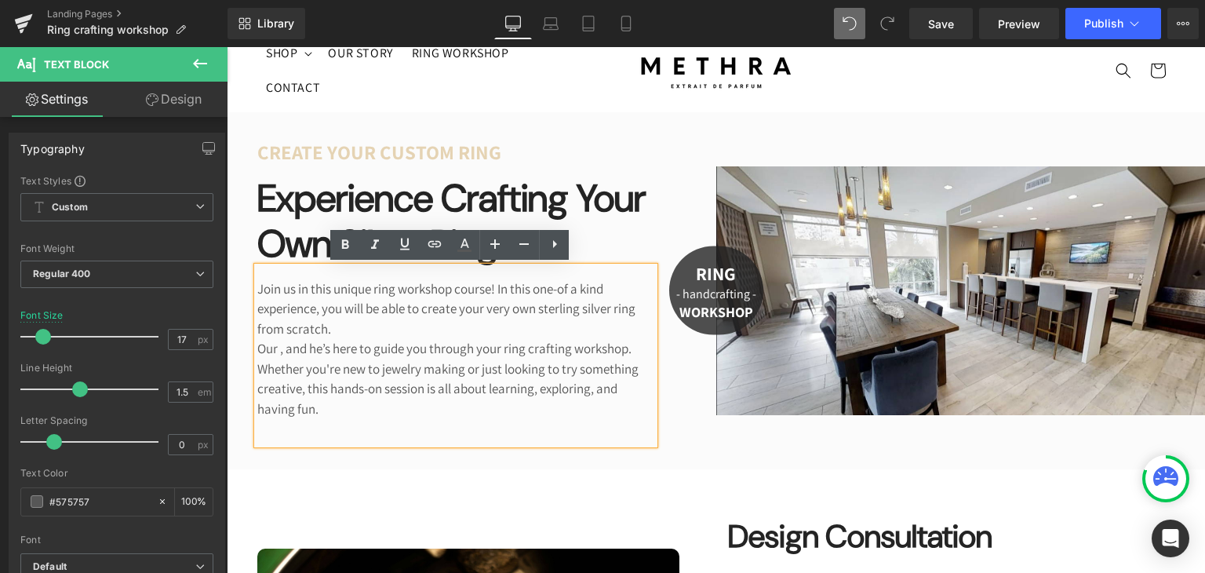
drag, startPoint x: 330, startPoint y: 363, endPoint x: 283, endPoint y: 351, distance: 48.5
click at [283, 351] on p "Our , and he’s here to guide you through your ring crafting workshop." at bounding box center [455, 349] width 397 height 20
click at [311, 354] on p "Our , and he’s here to guide you through your ring crafting workshop." at bounding box center [455, 349] width 397 height 20
drag, startPoint x: 367, startPoint y: 351, endPoint x: 274, endPoint y: 352, distance: 93.4
click at [274, 352] on p "Our , and he’s here to guide you through your ring crafting workshop." at bounding box center [455, 349] width 397 height 20
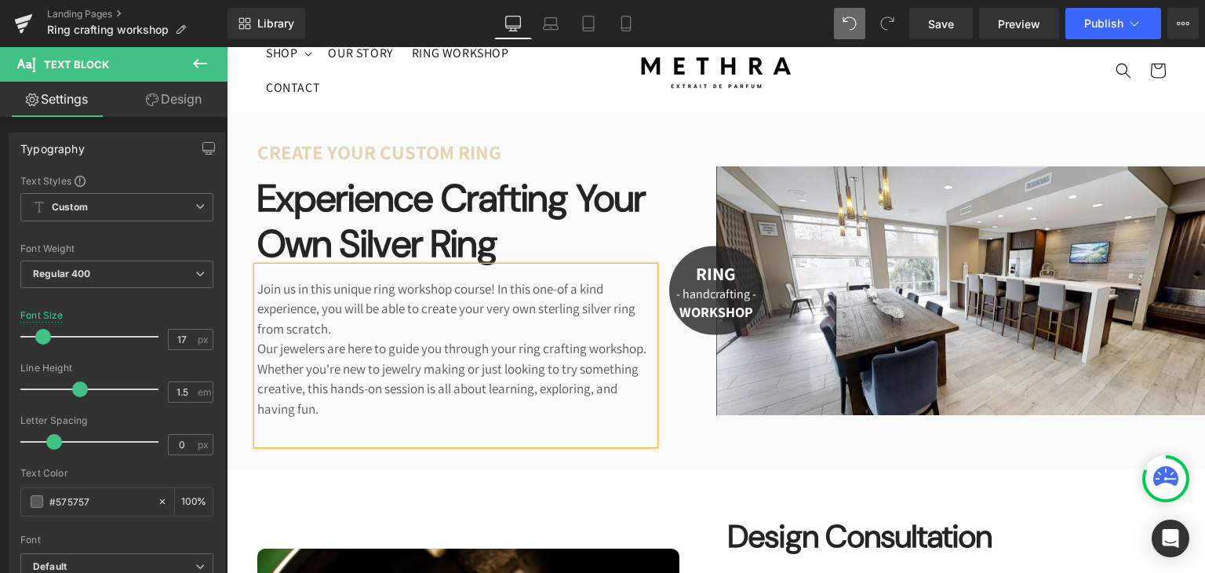
drag, startPoint x: 315, startPoint y: 367, endPoint x: 245, endPoint y: 353, distance: 72.0
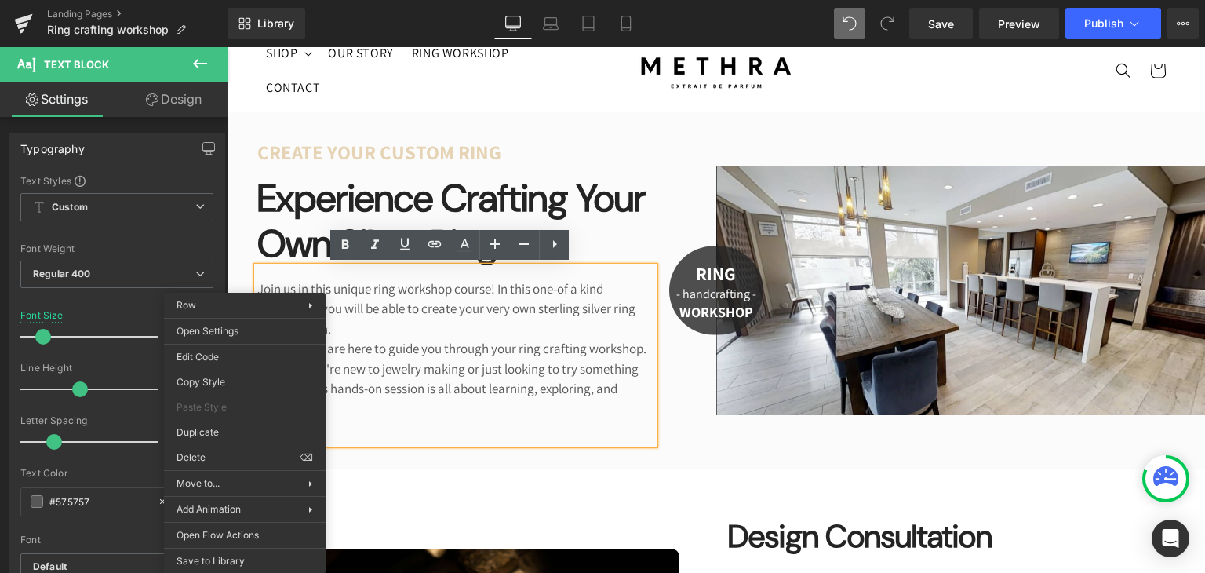
click at [359, 359] on p "Our jewelers are here to guide you through your ring crafting workshop." at bounding box center [455, 349] width 397 height 20
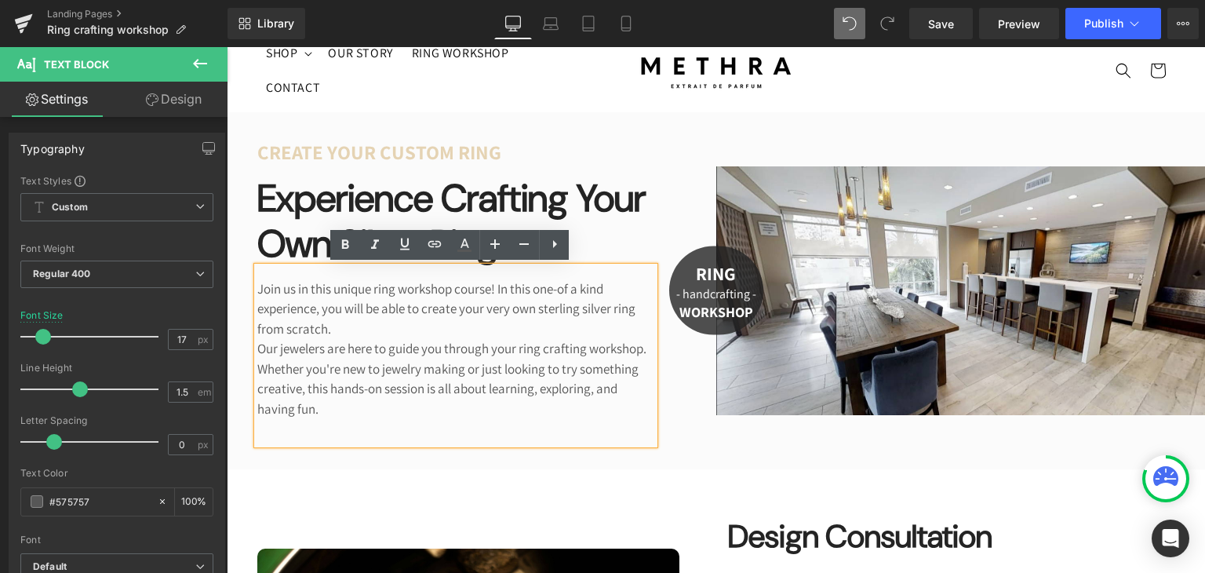
drag, startPoint x: 334, startPoint y: 363, endPoint x: 252, endPoint y: 354, distance: 82.9
click at [257, 354] on p "Our jewelers are here to guide you through your ring crafting workshop." at bounding box center [455, 349] width 397 height 20
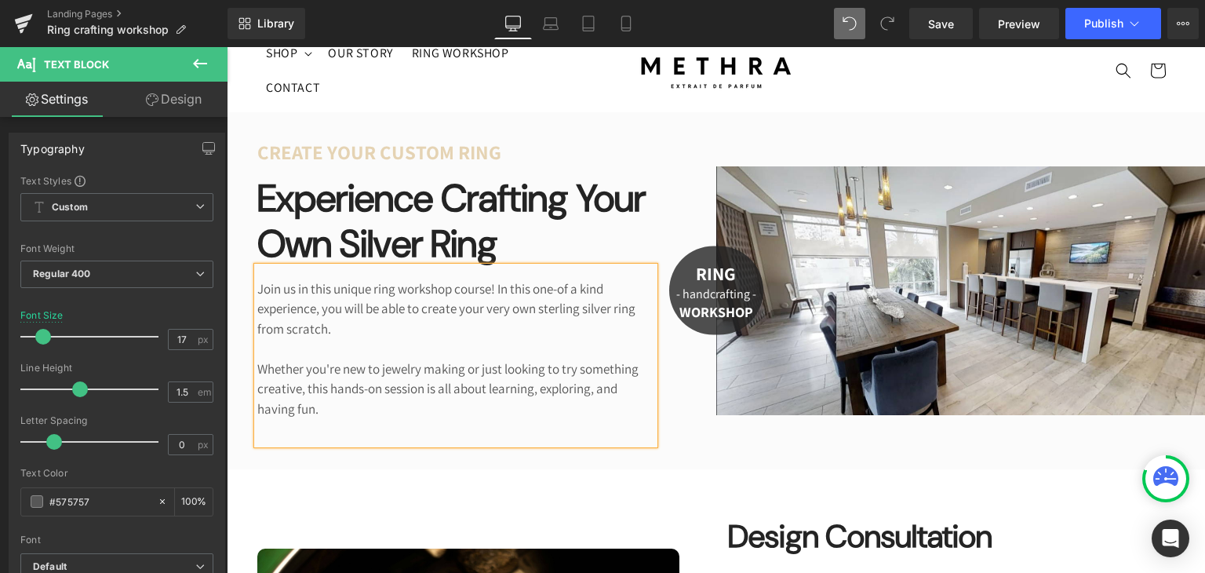
click at [691, 161] on div "create your custom ring Text Block Experience crafting your own silver ring Hea…" at bounding box center [481, 290] width 471 height 357
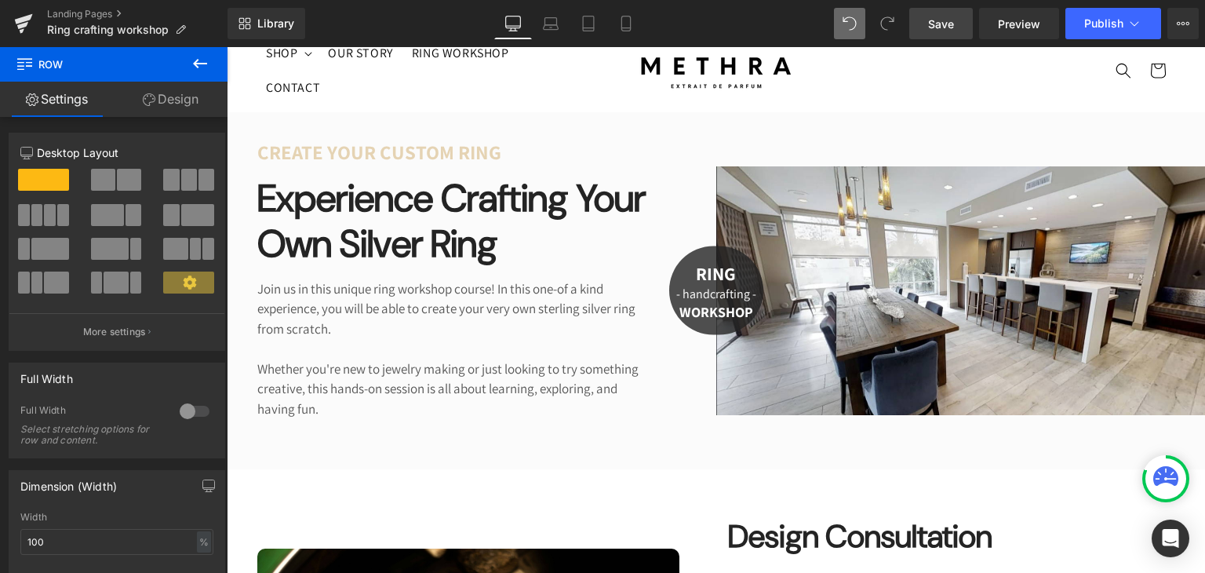
drag, startPoint x: 936, startPoint y: 27, endPoint x: 680, endPoint y: 87, distance: 262.9
click at [936, 27] on span "Save" at bounding box center [941, 24] width 26 height 16
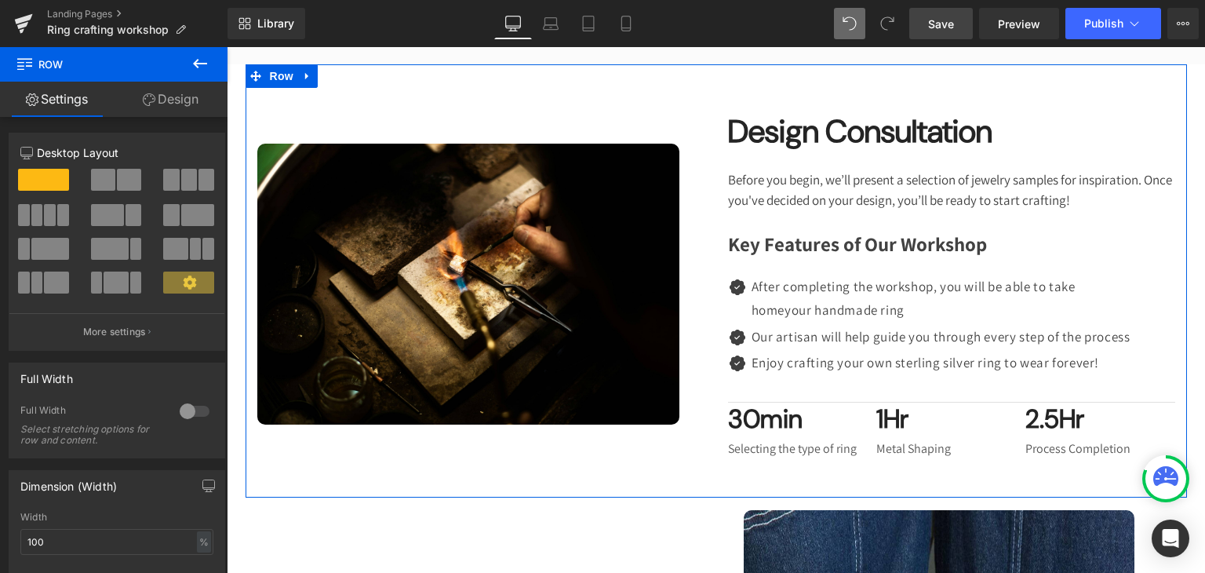
scroll to position [453, 0]
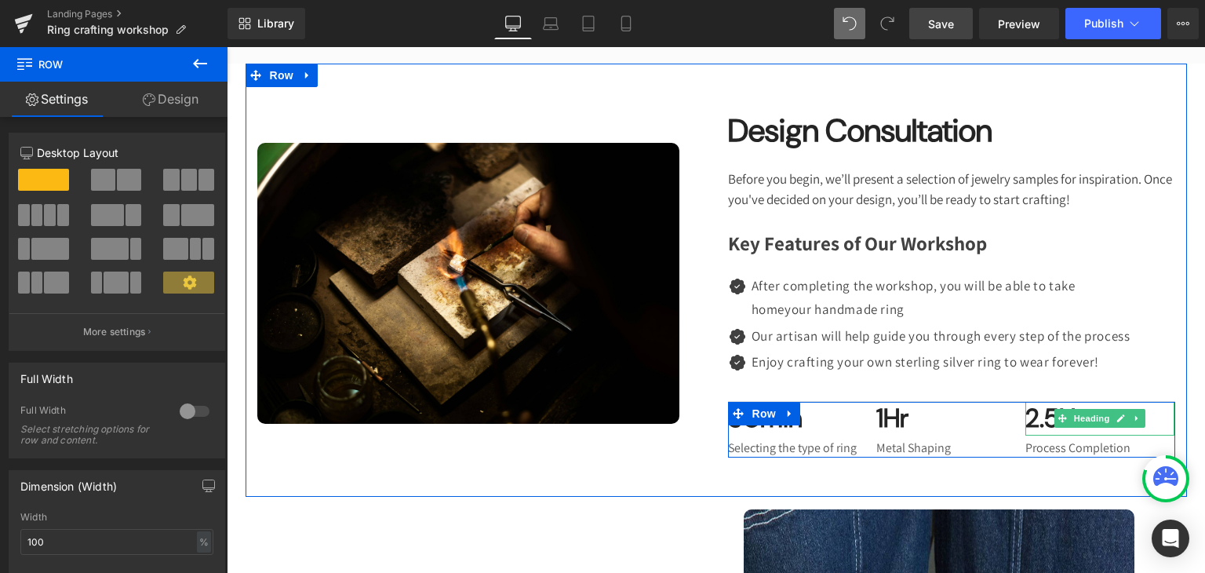
click at [1027, 436] on h3 "2.5Hr" at bounding box center [1100, 419] width 149 height 34
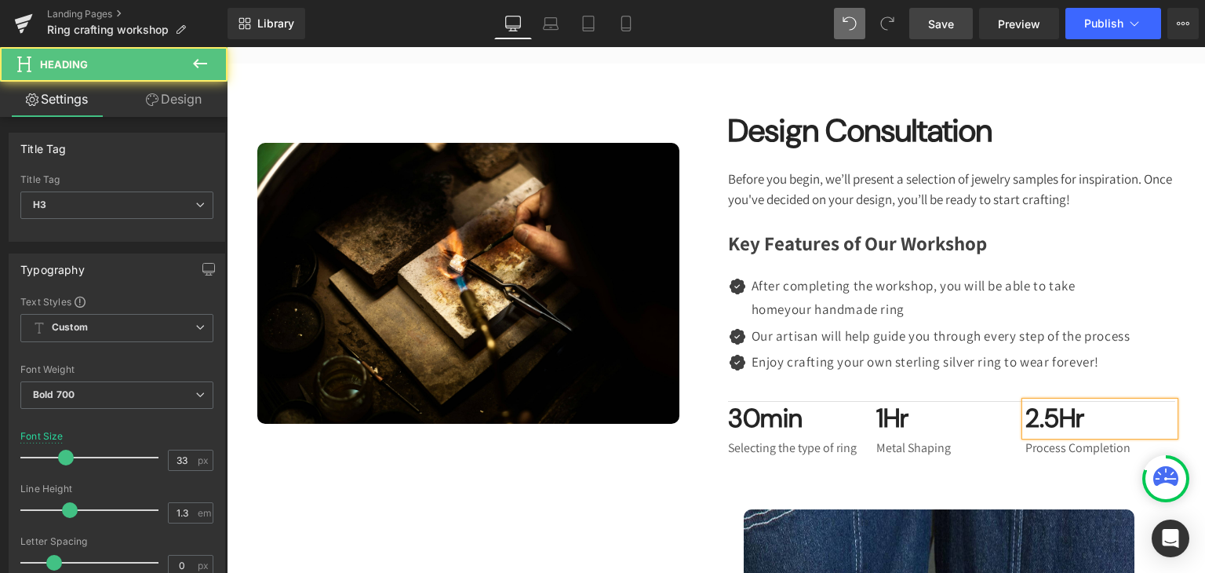
click at [1027, 436] on h3 "2.5Hr" at bounding box center [1100, 419] width 149 height 34
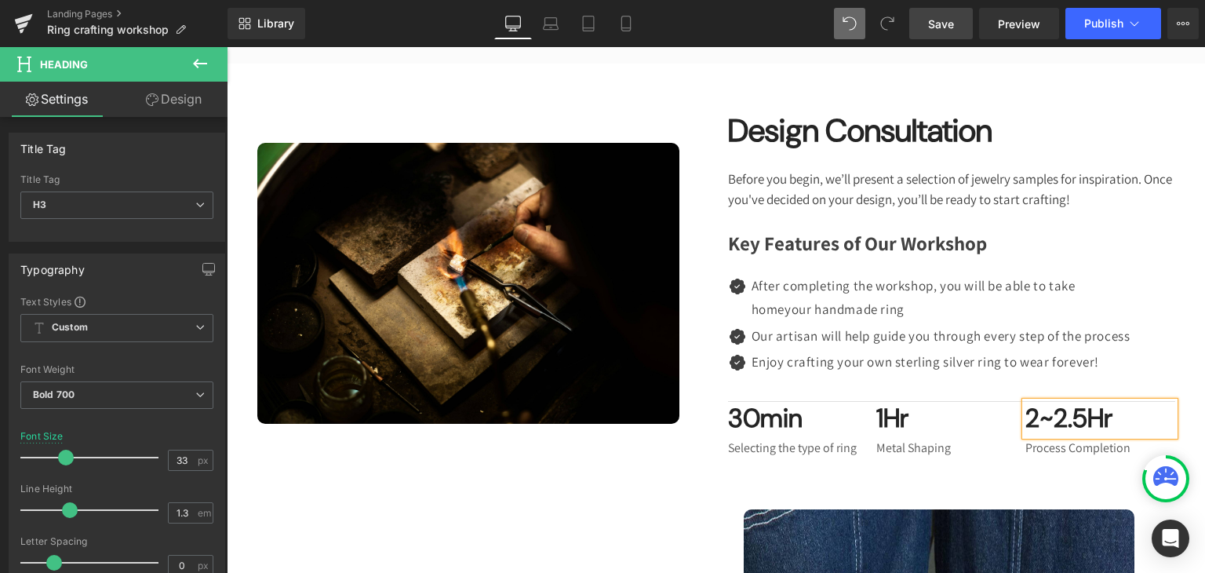
click at [951, 26] on span "Save" at bounding box center [941, 24] width 26 height 16
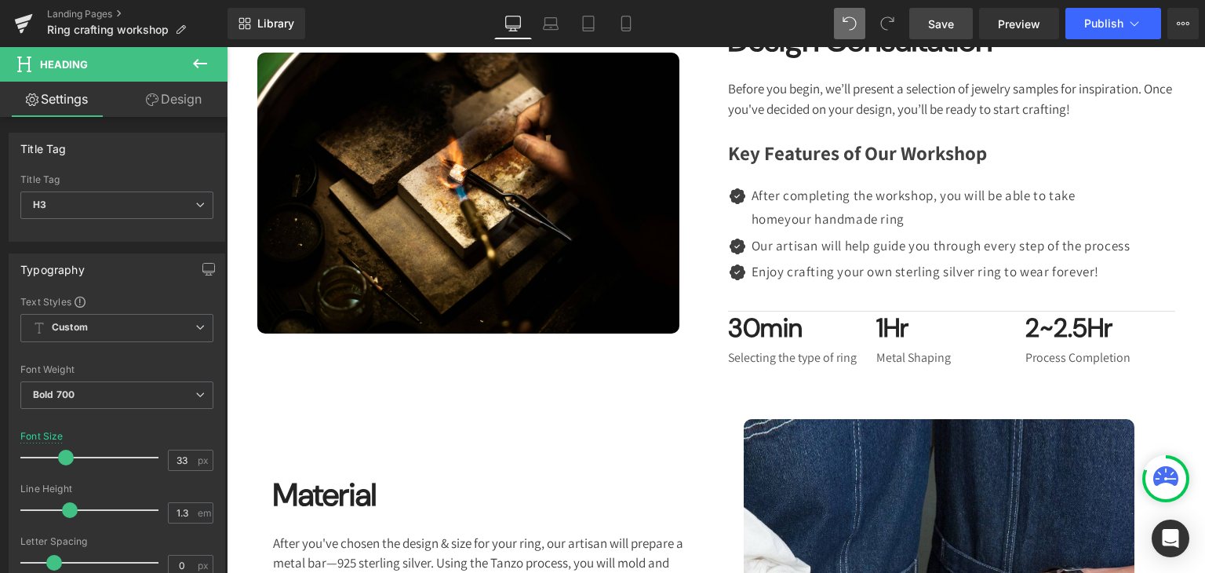
scroll to position [544, 0]
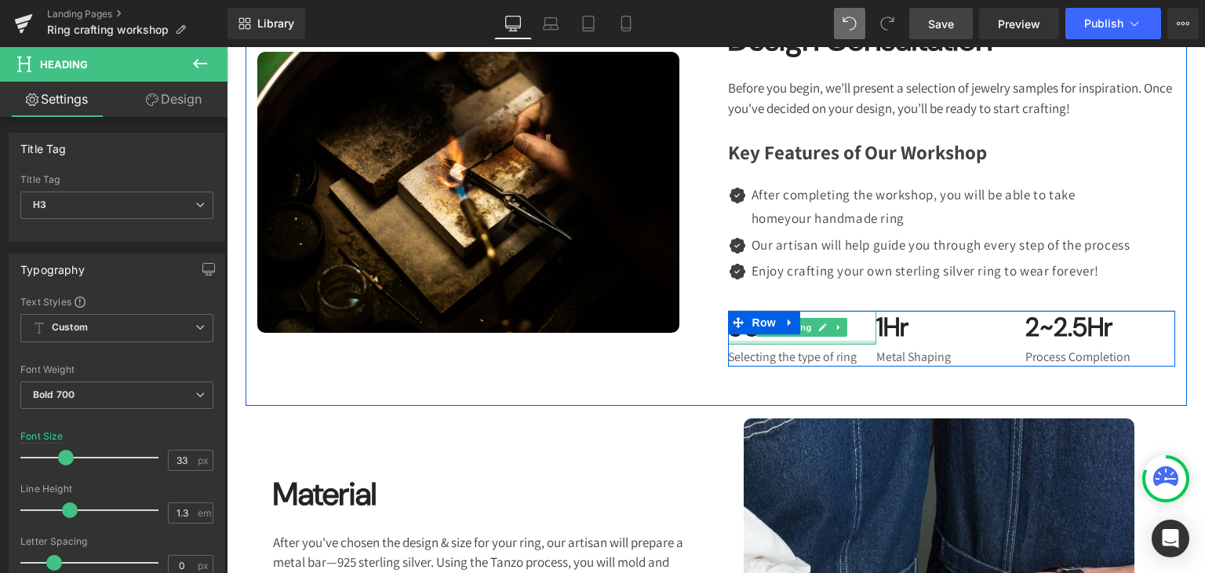
click at [740, 345] on div at bounding box center [802, 343] width 149 height 4
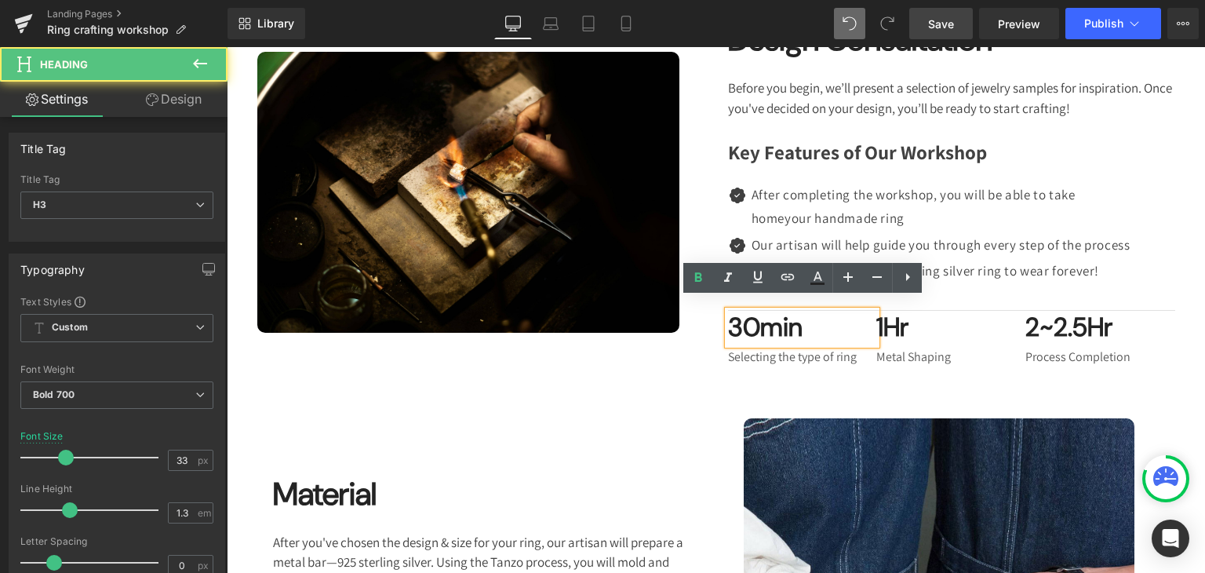
click at [704, 366] on div "Image" at bounding box center [481, 193] width 471 height 348
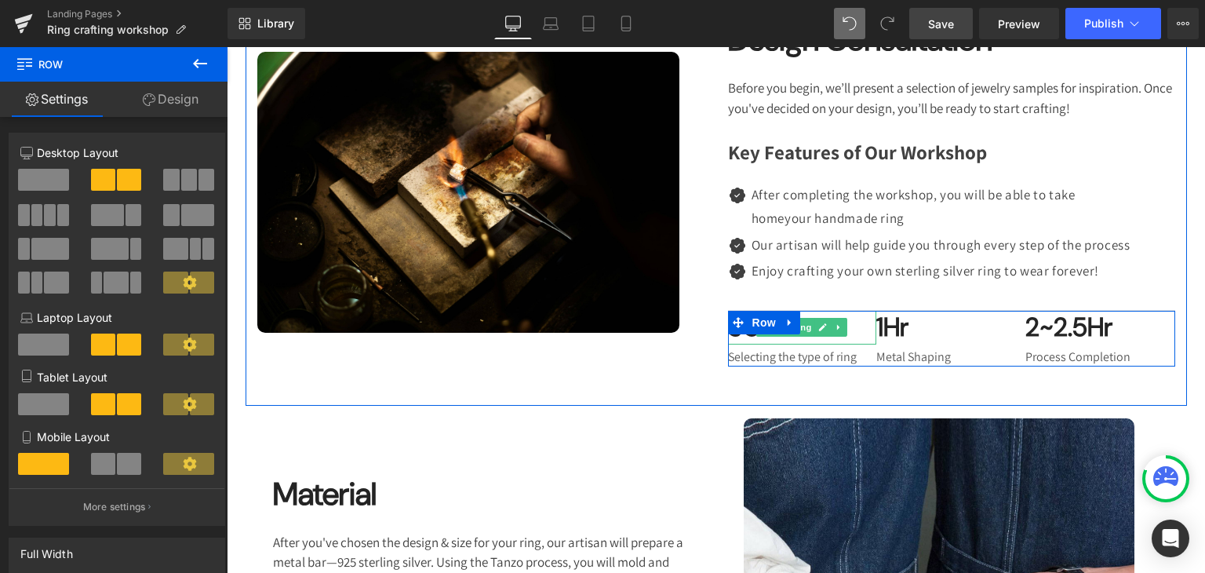
click at [849, 345] on h3 "30min" at bounding box center [802, 328] width 149 height 34
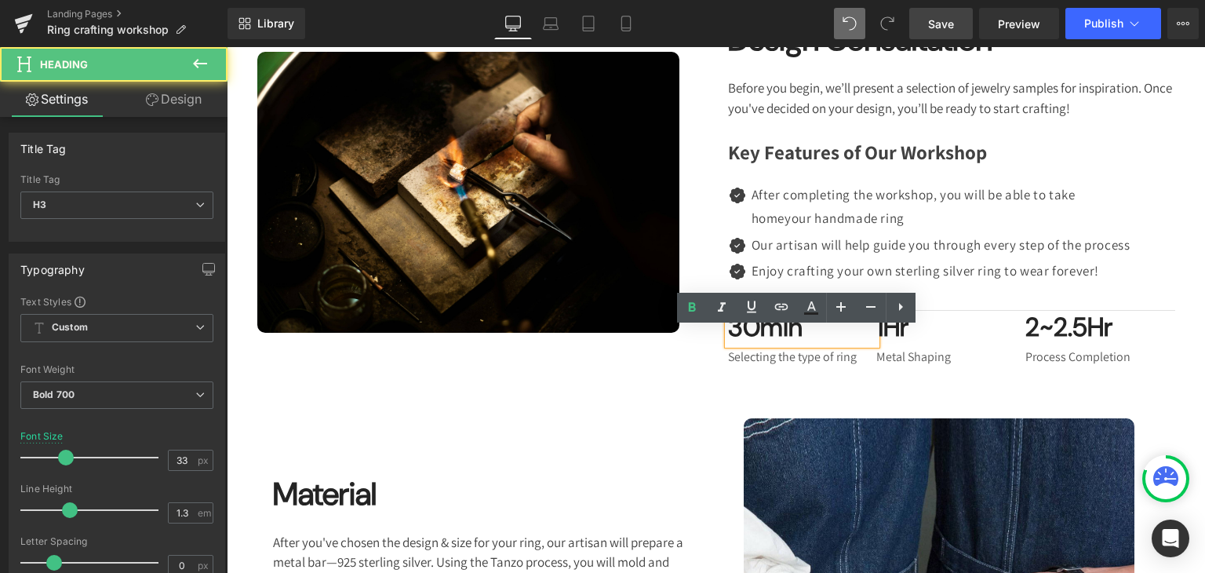
click at [738, 345] on h3 "30min" at bounding box center [802, 328] width 149 height 34
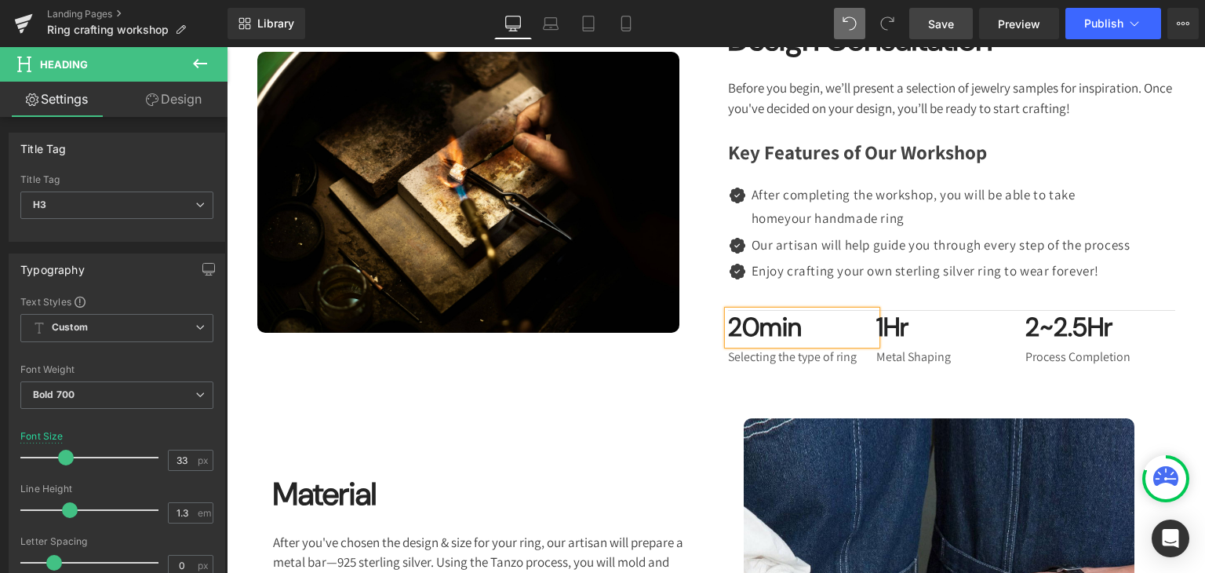
click at [957, 16] on link "Save" at bounding box center [942, 23] width 64 height 31
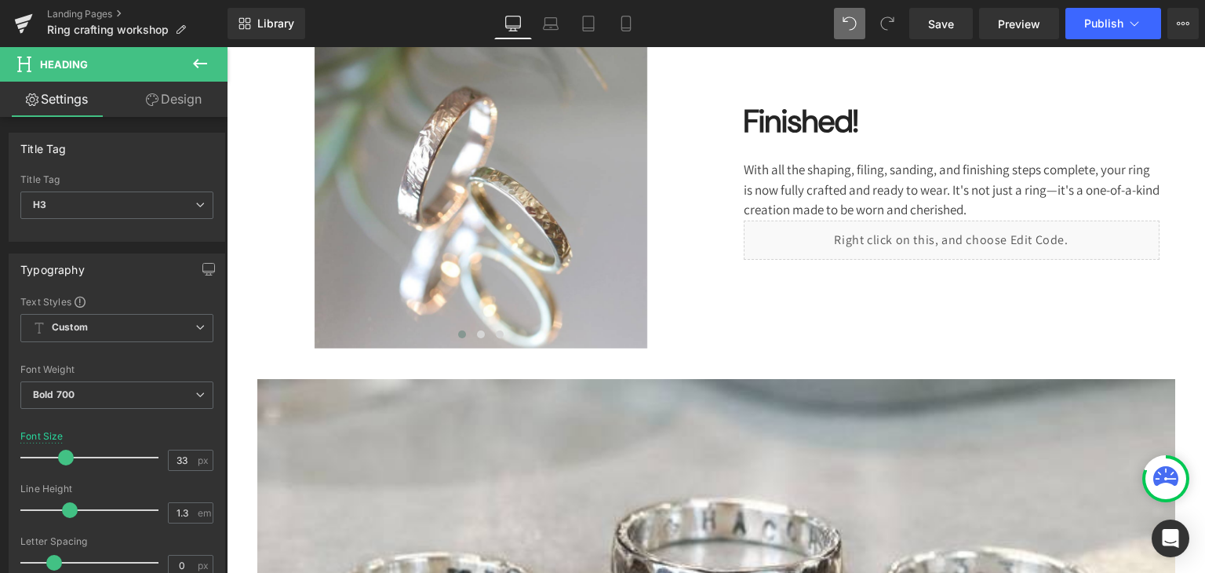
scroll to position [3037, 0]
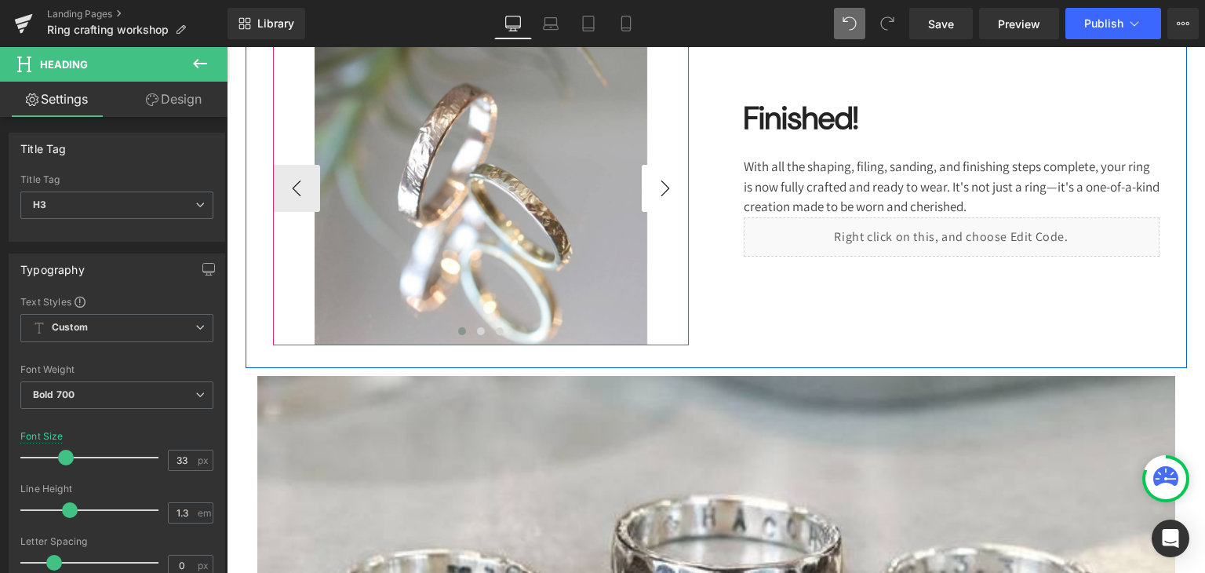
click at [653, 207] on button "›" at bounding box center [665, 188] width 47 height 47
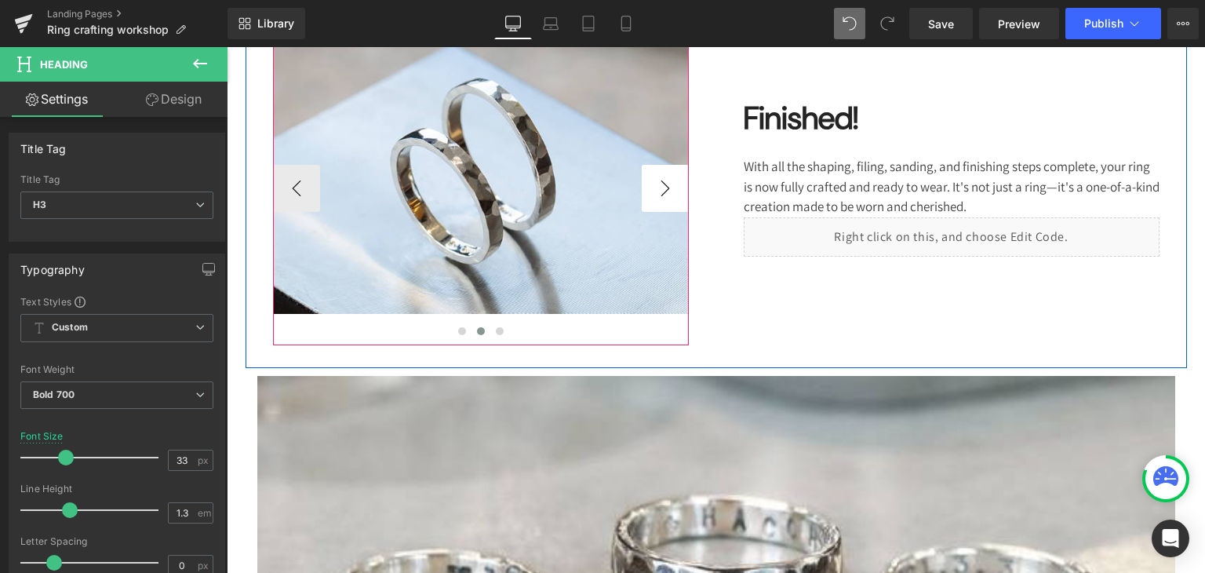
scroll to position [2999, 0]
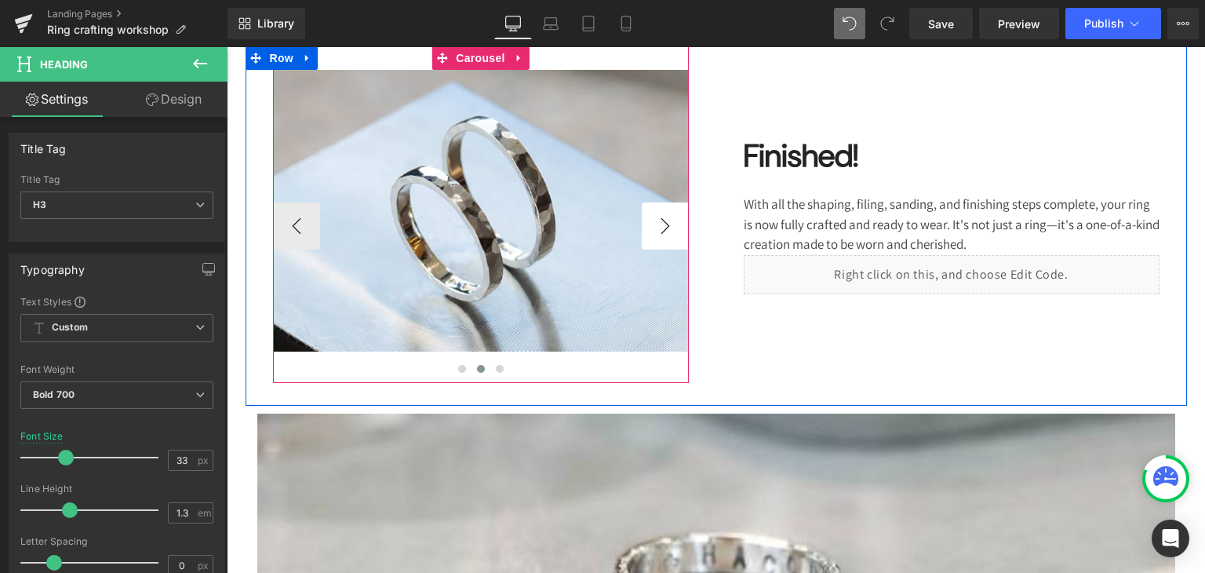
click at [669, 250] on button "›" at bounding box center [665, 225] width 47 height 47
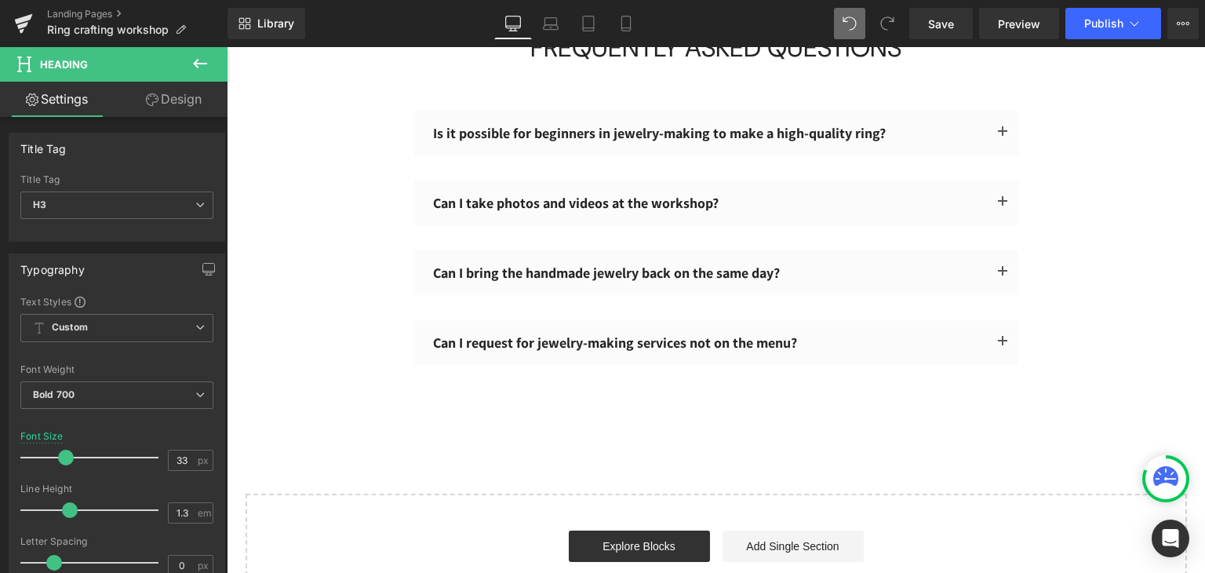
scroll to position [4436, 0]
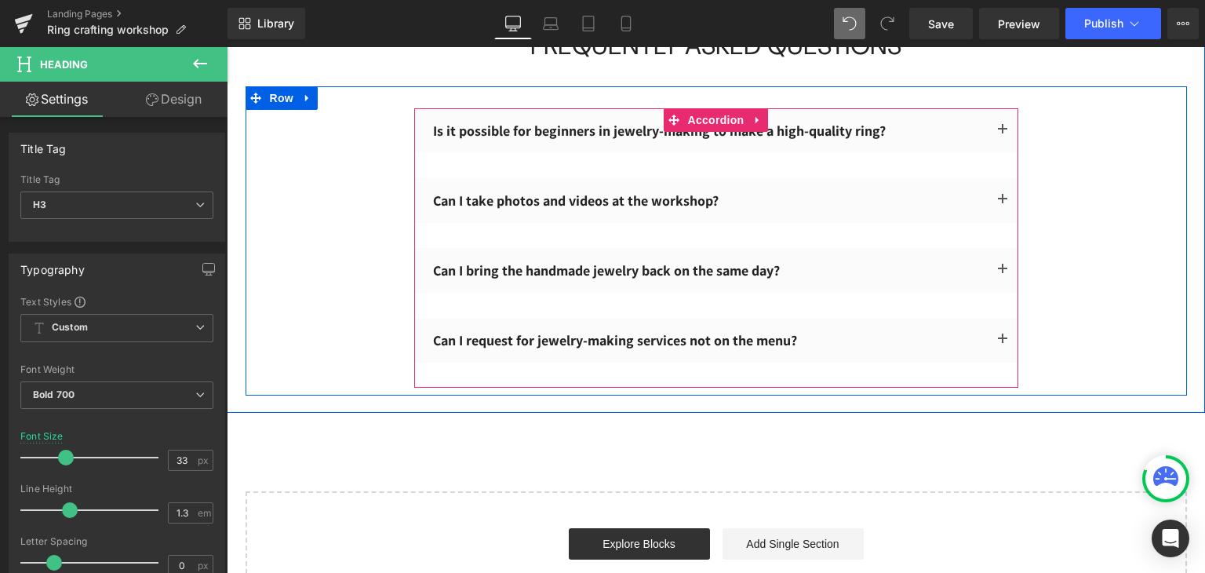
click at [1003, 134] on span "button" at bounding box center [1003, 134] width 0 height 0
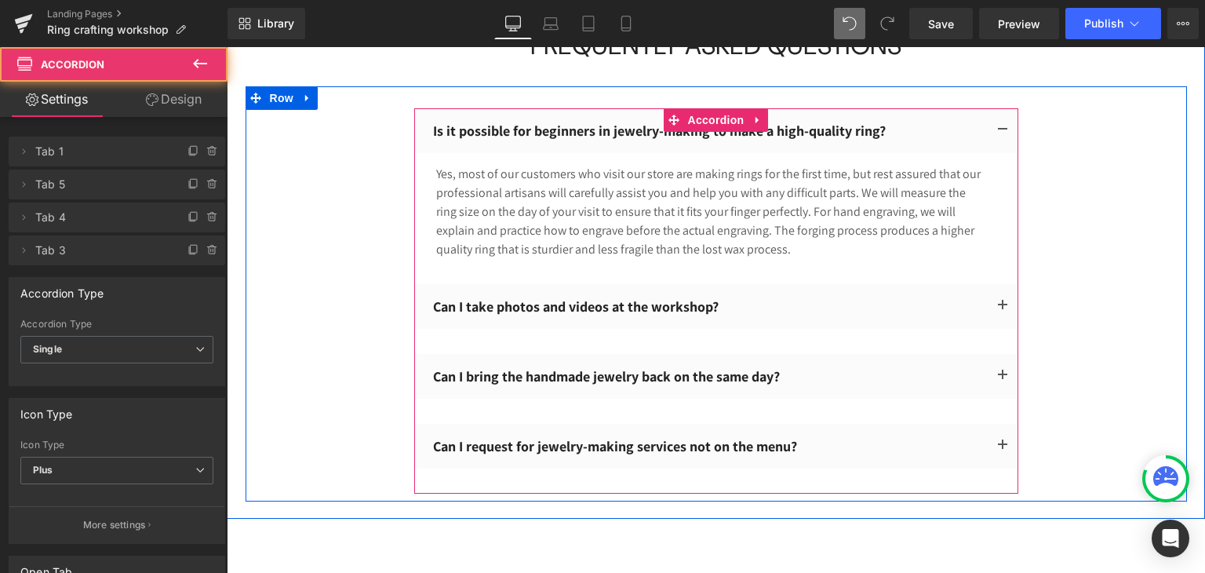
click at [1003, 310] on span "button" at bounding box center [1003, 310] width 0 height 0
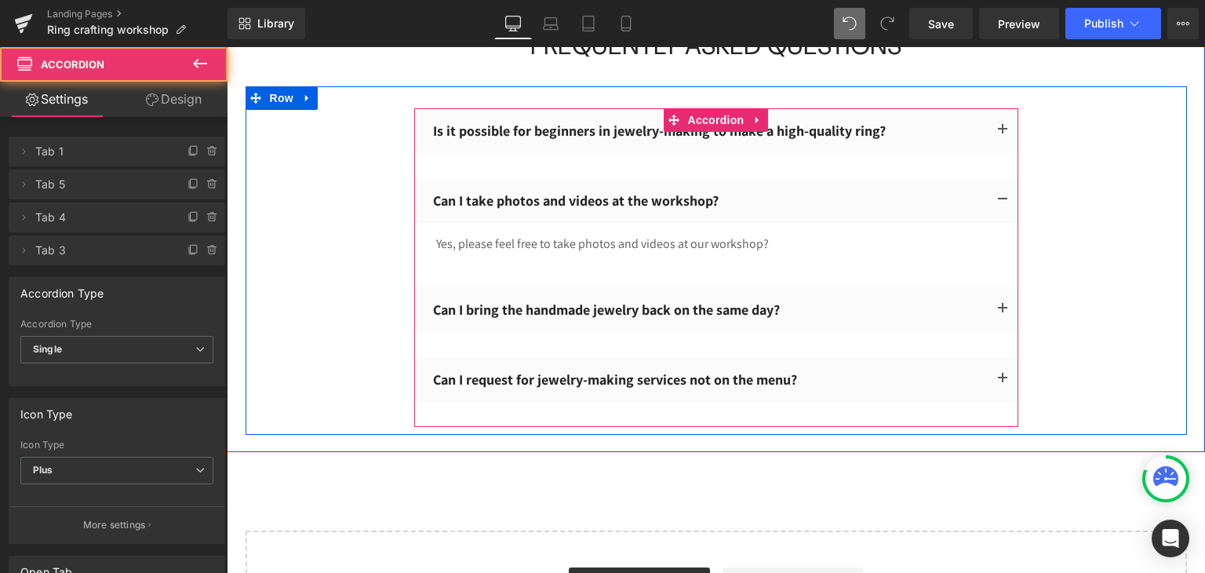
click at [1000, 330] on button "button" at bounding box center [1002, 309] width 31 height 45
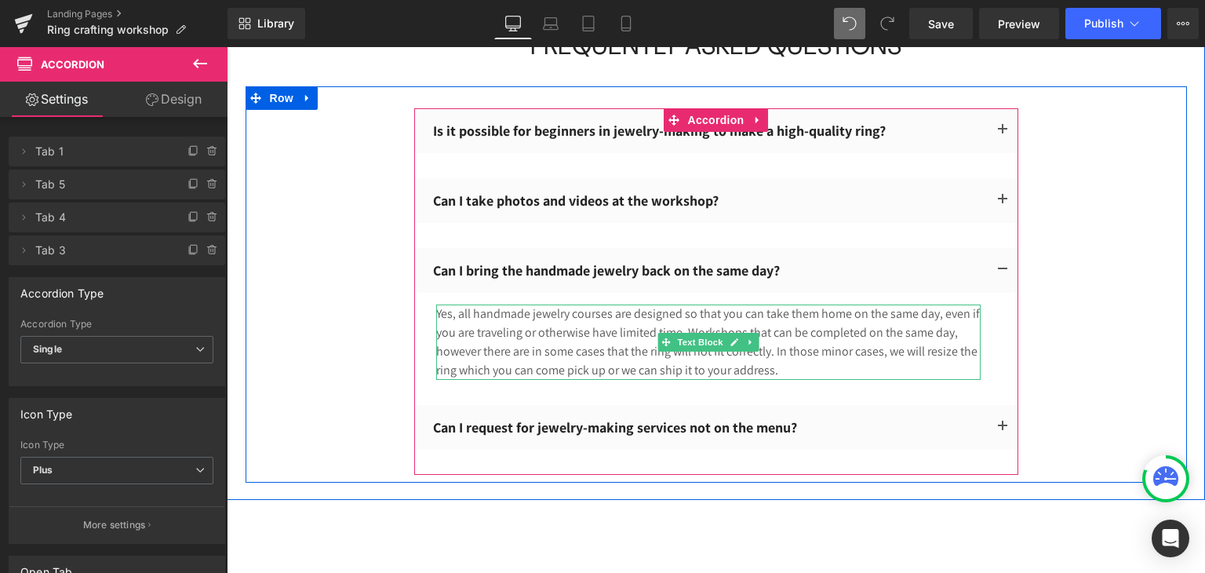
click at [640, 373] on p "Yes, all handmade jewelry courses are designed so that you can take them home o…" at bounding box center [708, 341] width 545 height 75
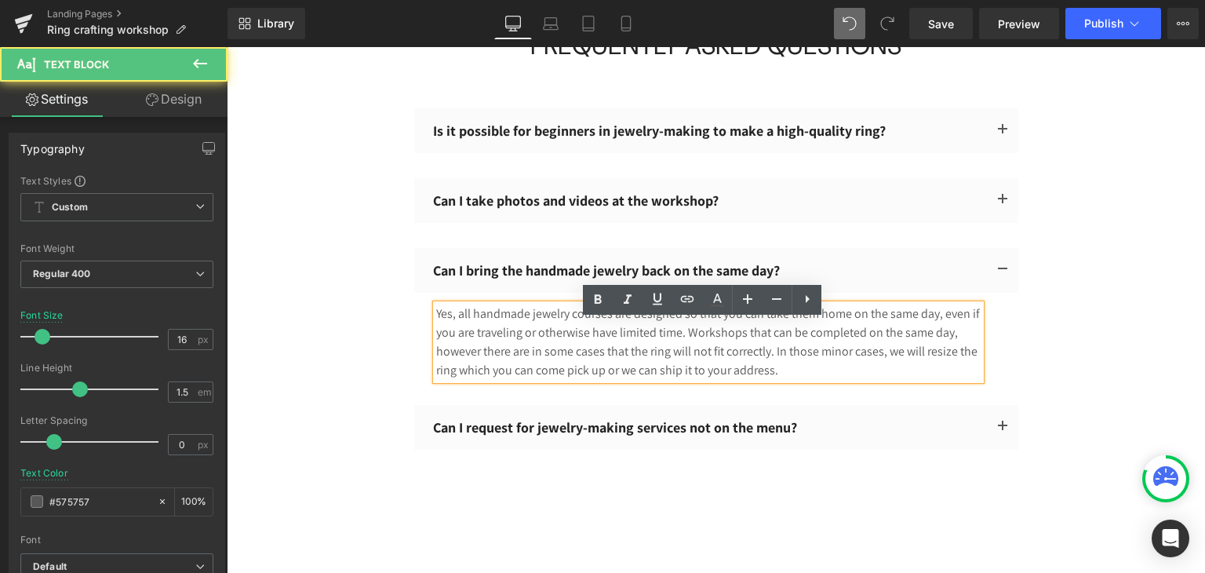
click at [627, 368] on p "Yes, all handmade jewelry courses are designed so that you can take them home o…" at bounding box center [708, 341] width 545 height 75
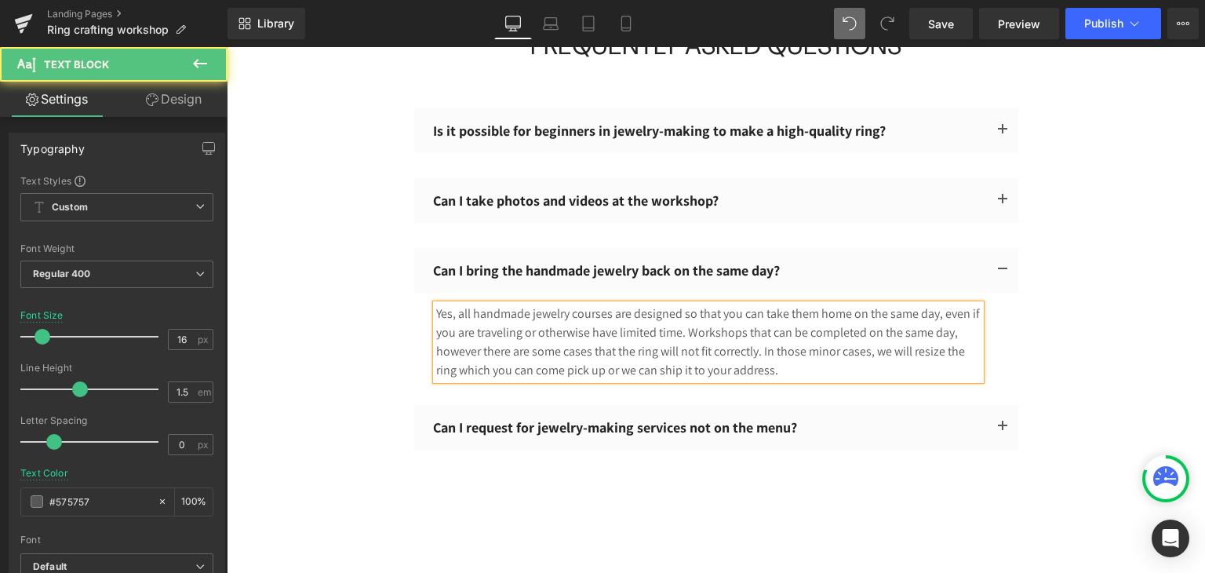
click at [860, 371] on p "Yes, all handmade jewelry courses are designed so that you can take them home o…" at bounding box center [708, 341] width 545 height 75
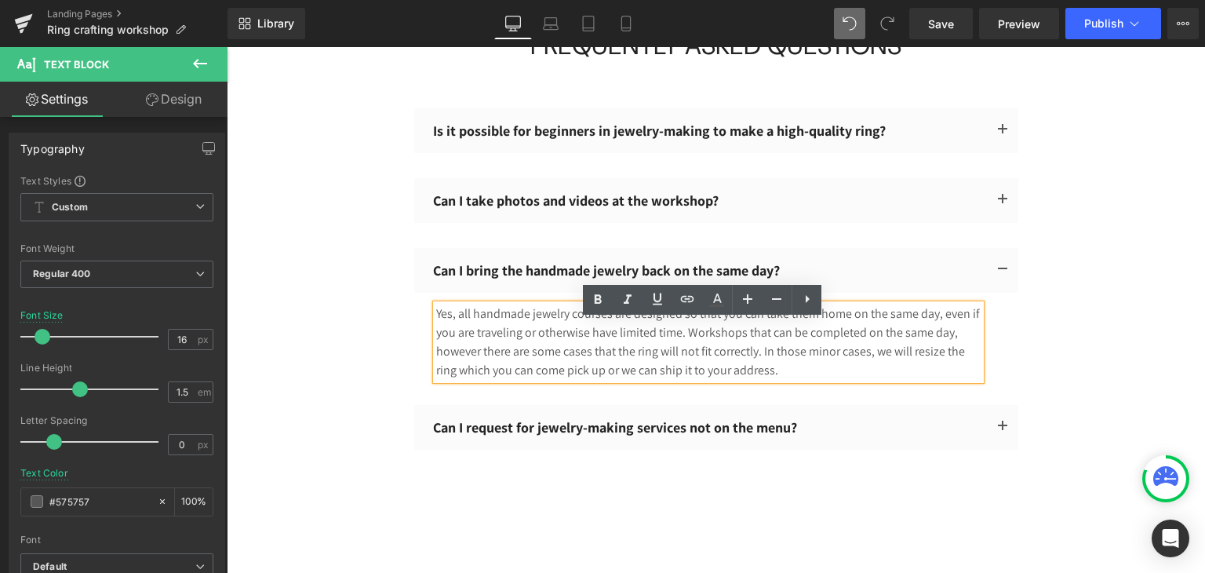
click at [856, 368] on p "Yes, all handmade jewelry courses are designed so that you can take them home o…" at bounding box center [708, 341] width 545 height 75
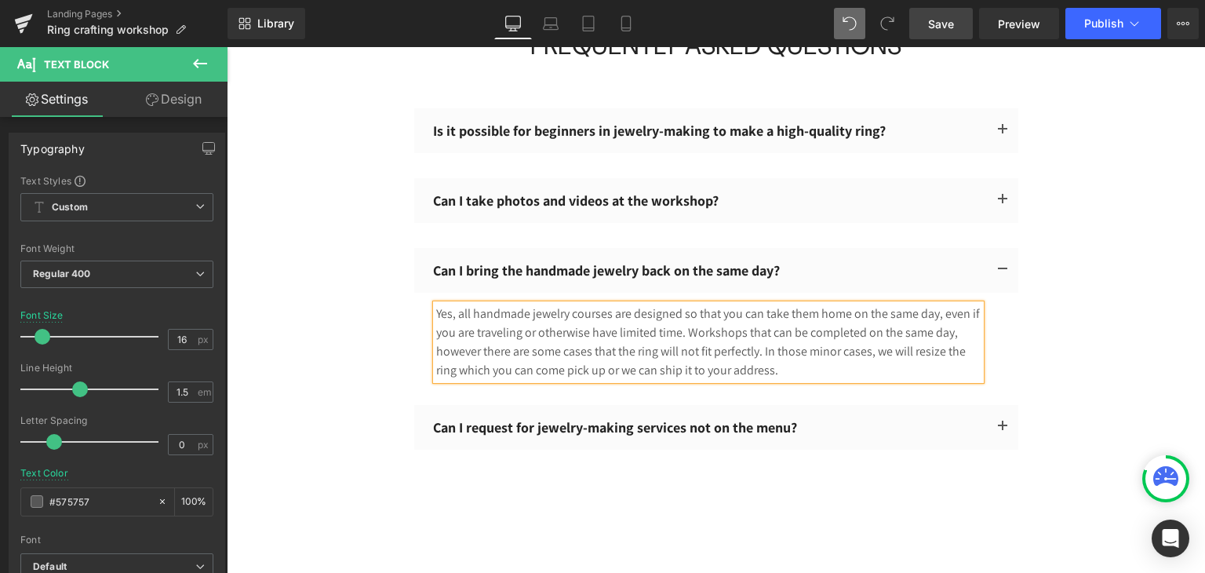
click at [953, 16] on span "Save" at bounding box center [941, 24] width 26 height 16
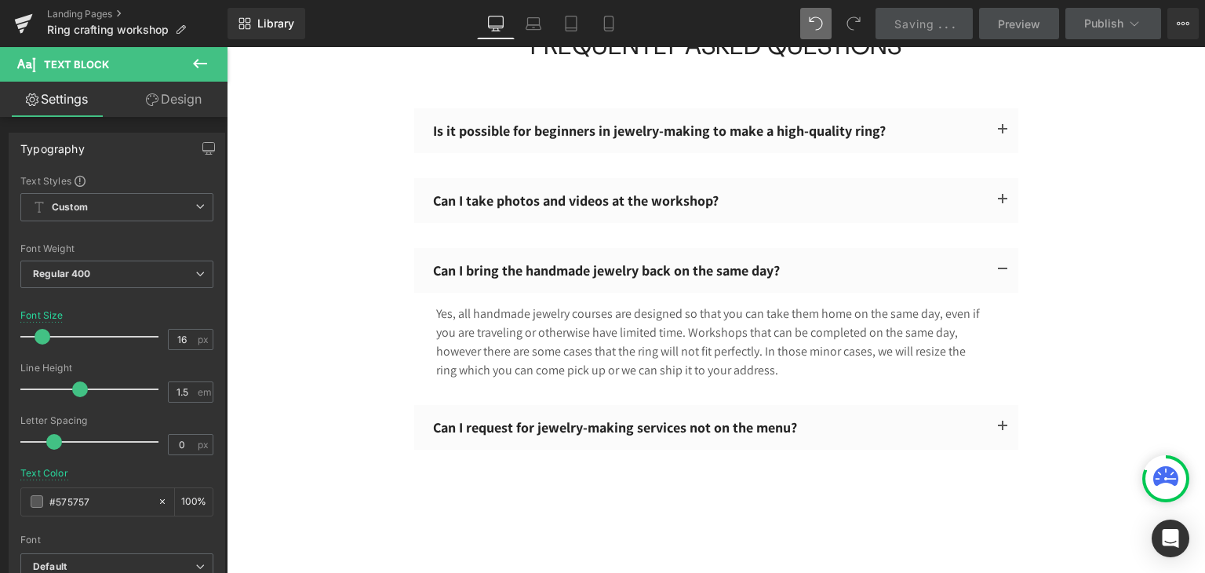
scroll to position [4540, 0]
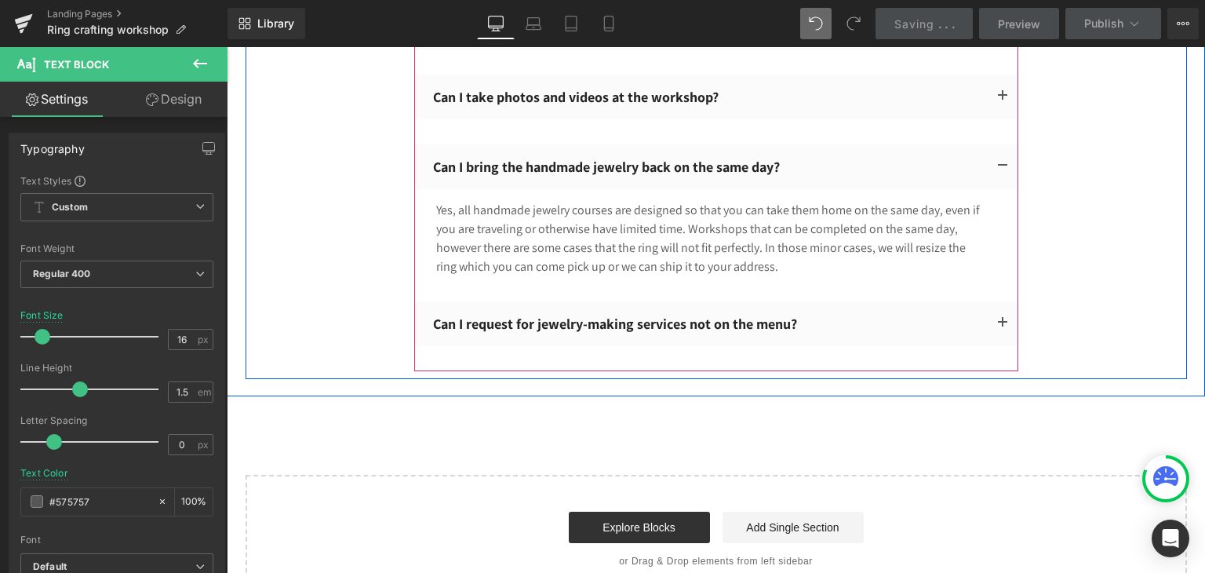
click at [1003, 327] on span "button" at bounding box center [1003, 327] width 0 height 0
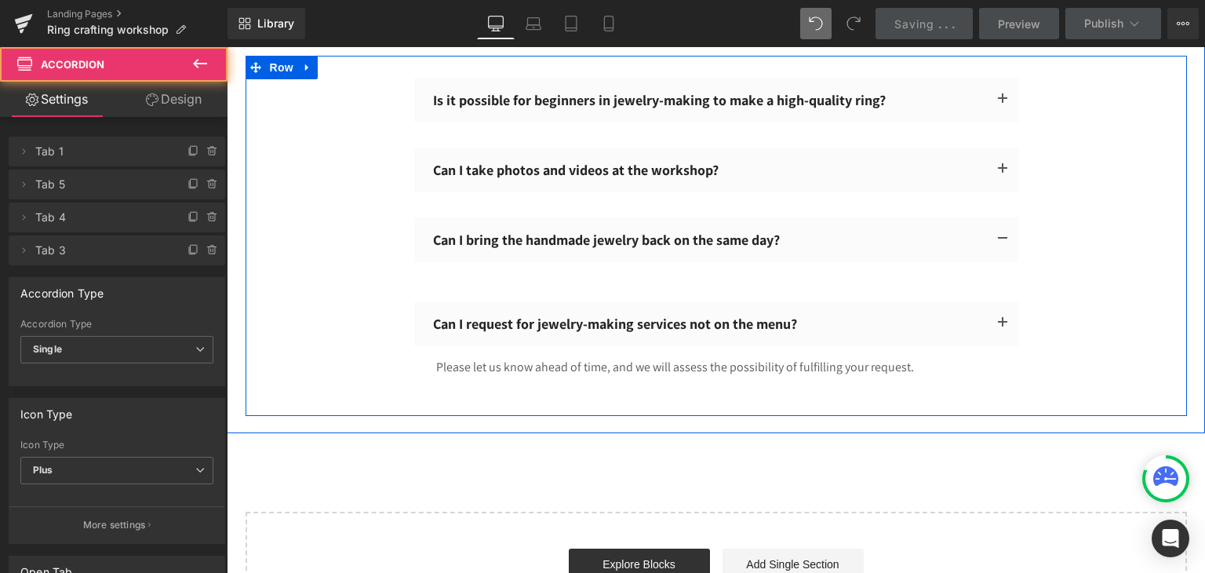
scroll to position [4453, 0]
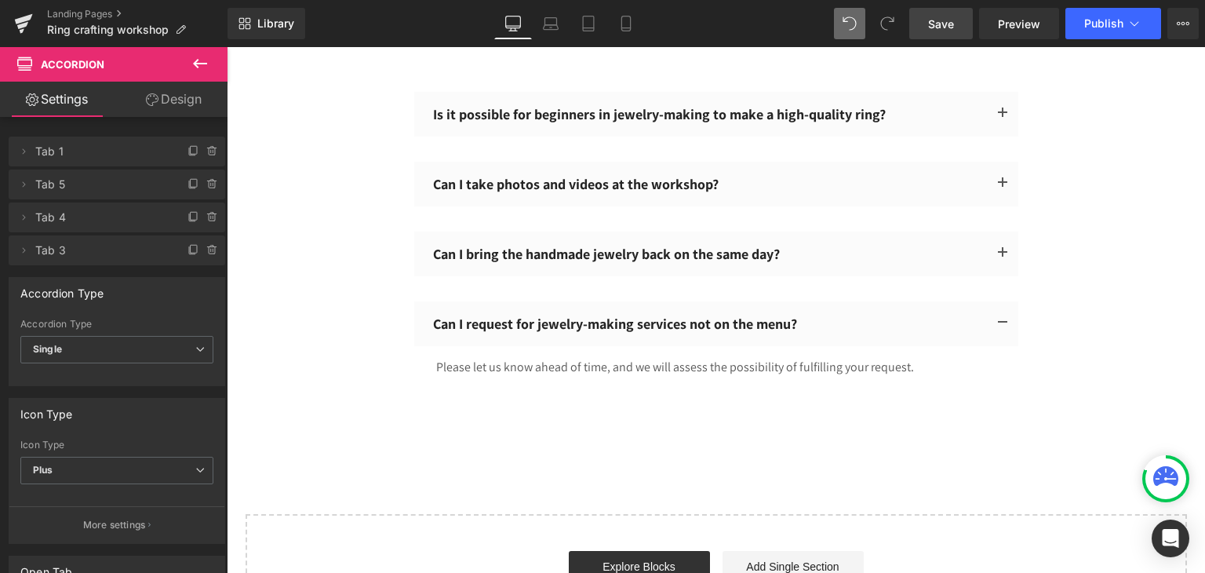
click at [951, 19] on span "Save" at bounding box center [941, 24] width 26 height 16
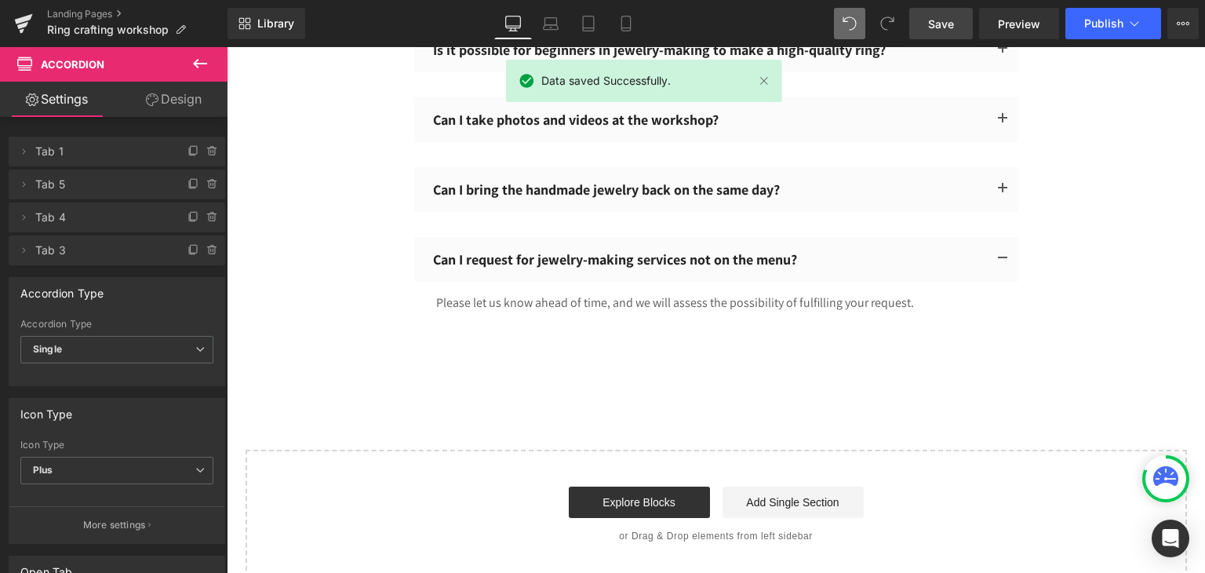
scroll to position [4516, 0]
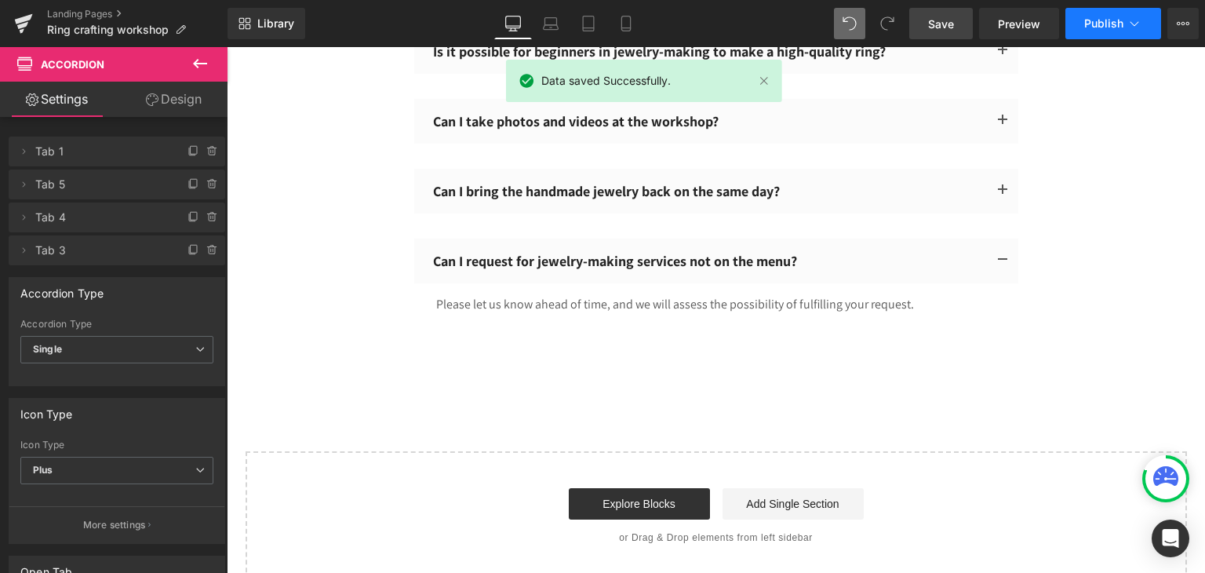
click at [1128, 22] on icon at bounding box center [1135, 24] width 16 height 16
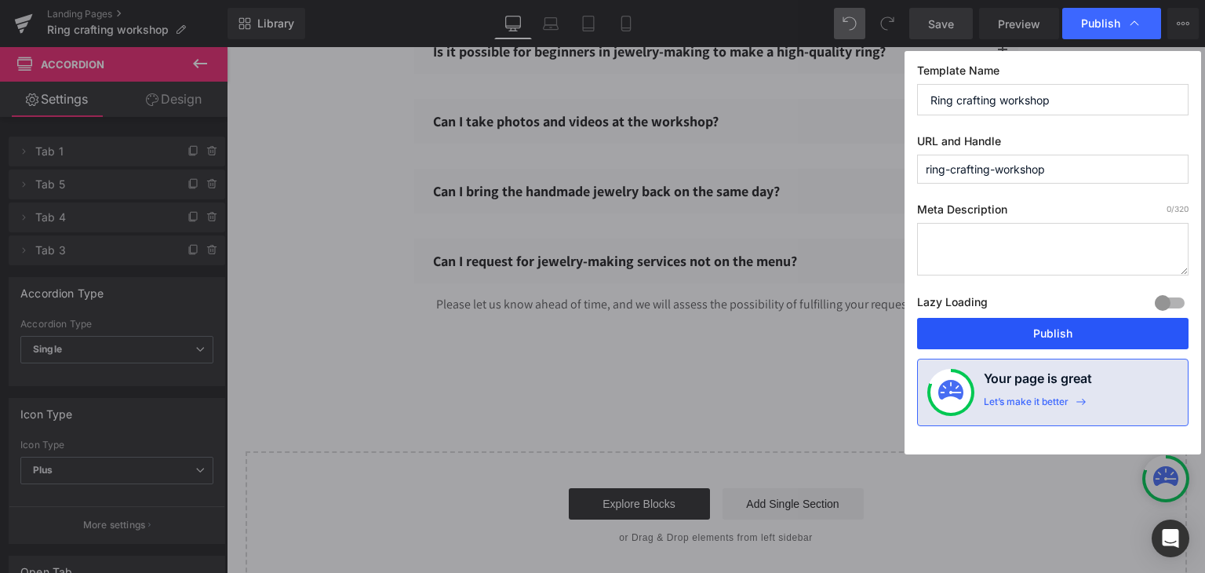
drag, startPoint x: 1034, startPoint y: 340, endPoint x: 702, endPoint y: 412, distance: 339.0
click at [1034, 340] on button "Publish" at bounding box center [1053, 333] width 272 height 31
